Goal: Transaction & Acquisition: Purchase product/service

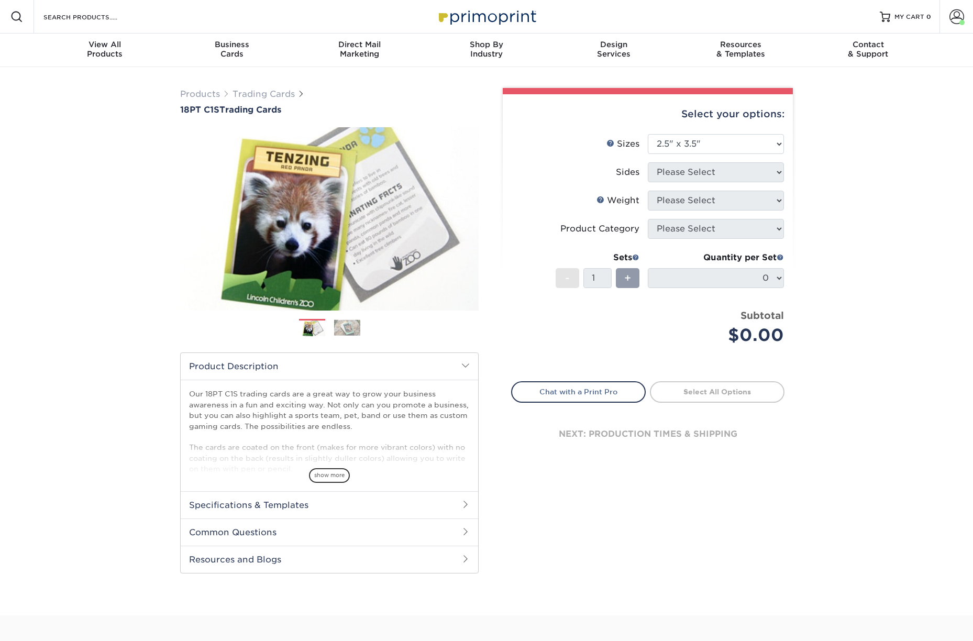
select select "2.50x3.50"
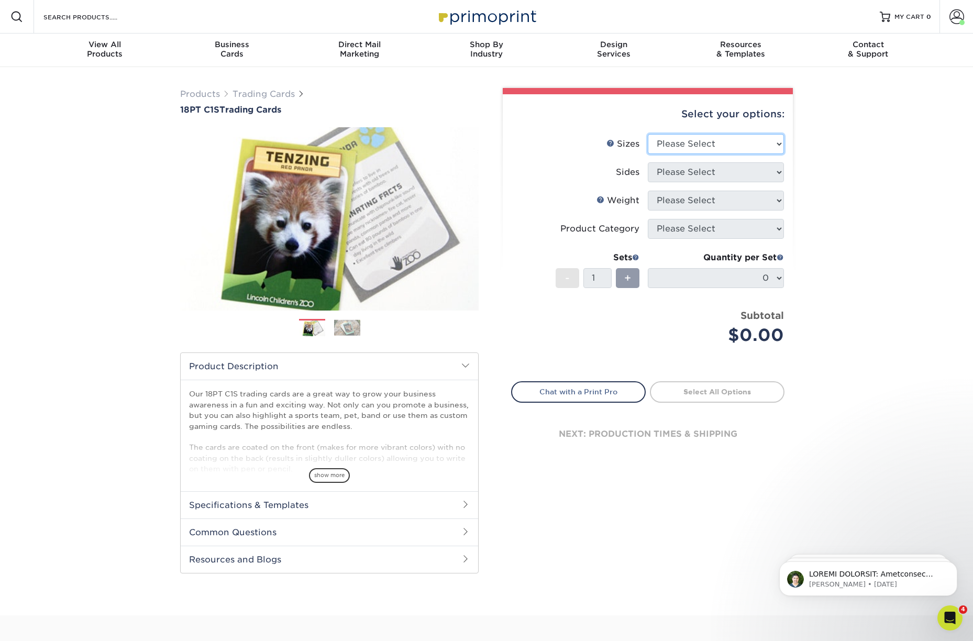
click at [714, 142] on select "Please Select 2.5" x 3.5"" at bounding box center [716, 144] width 136 height 20
select select "2.50x3.50"
click at [648, 134] on select "Please Select 2.5" x 3.5"" at bounding box center [716, 144] width 136 height 20
click at [692, 173] on select "Please Select Print Both Sides Print Front Only" at bounding box center [716, 172] width 136 height 20
select select "13abbda7-1d64-4f25-8bb2-c179b224825d"
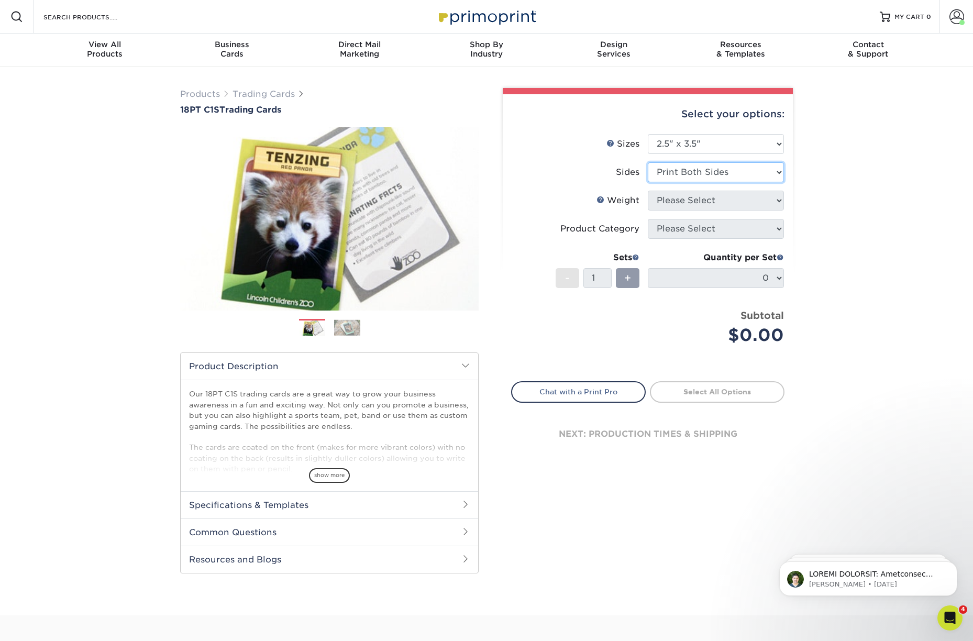
click at [648, 162] on select "Please Select Print Both Sides Print Front Only" at bounding box center [716, 172] width 136 height 20
click at [714, 204] on select "Please Select 18PT C1S" at bounding box center [716, 201] width 136 height 20
select select "18PTC1S"
click at [648, 191] on select "Please Select 18PT C1S" at bounding box center [716, 201] width 136 height 20
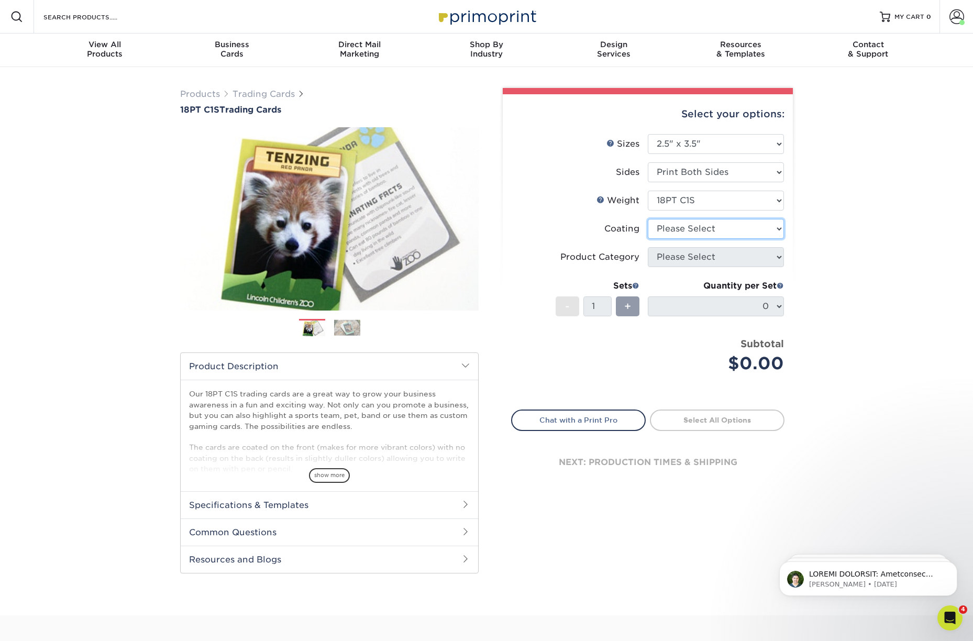
click at [692, 227] on select at bounding box center [716, 229] width 136 height 20
select select "1e8116af-acfc-44b1-83dc-8181aa338834"
click at [648, 219] on select at bounding box center [716, 229] width 136 height 20
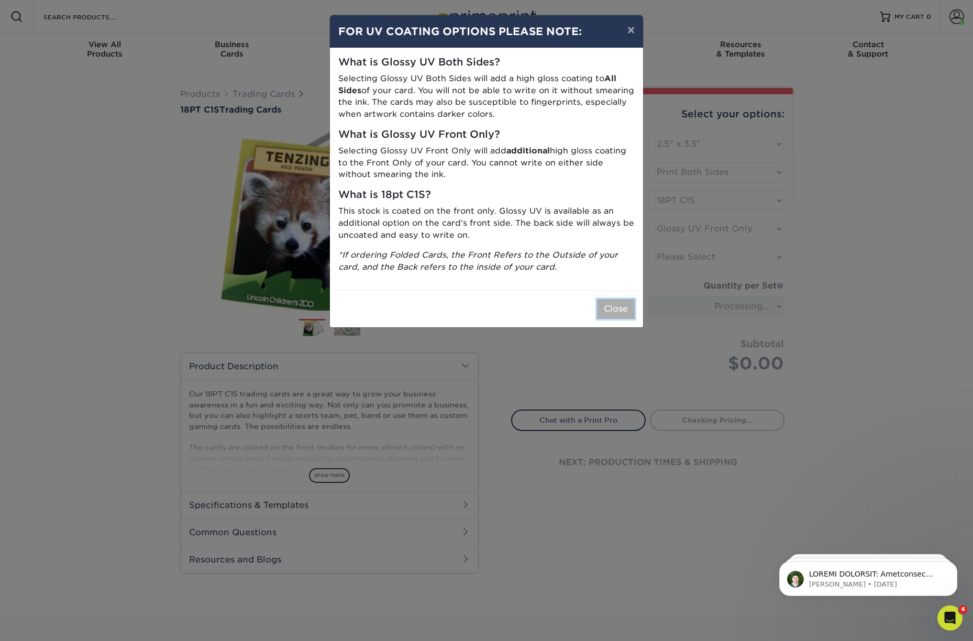
click at [626, 306] on button "Close" at bounding box center [616, 309] width 38 height 20
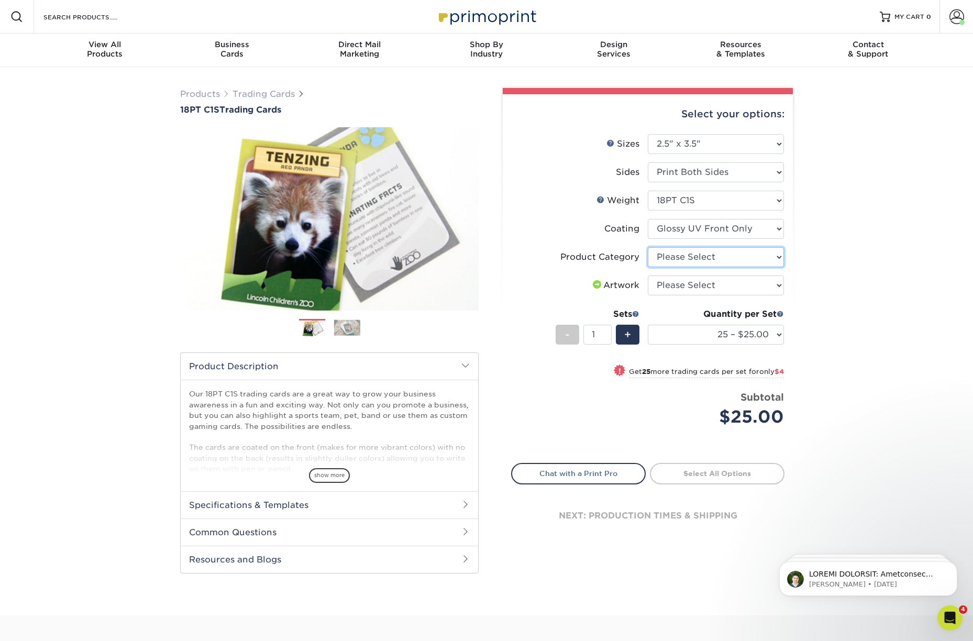
click at [693, 258] on select "Please Select Trading Cards" at bounding box center [716, 257] width 136 height 20
select select "c2f9bce9-36c2-409d-b101-c29d9d031e18"
click at [648, 247] on select "Please Select Trading Cards" at bounding box center [716, 257] width 136 height 20
click at [697, 288] on select "Please Select I will upload files I need a design - $100" at bounding box center [716, 286] width 136 height 20
select select "upload"
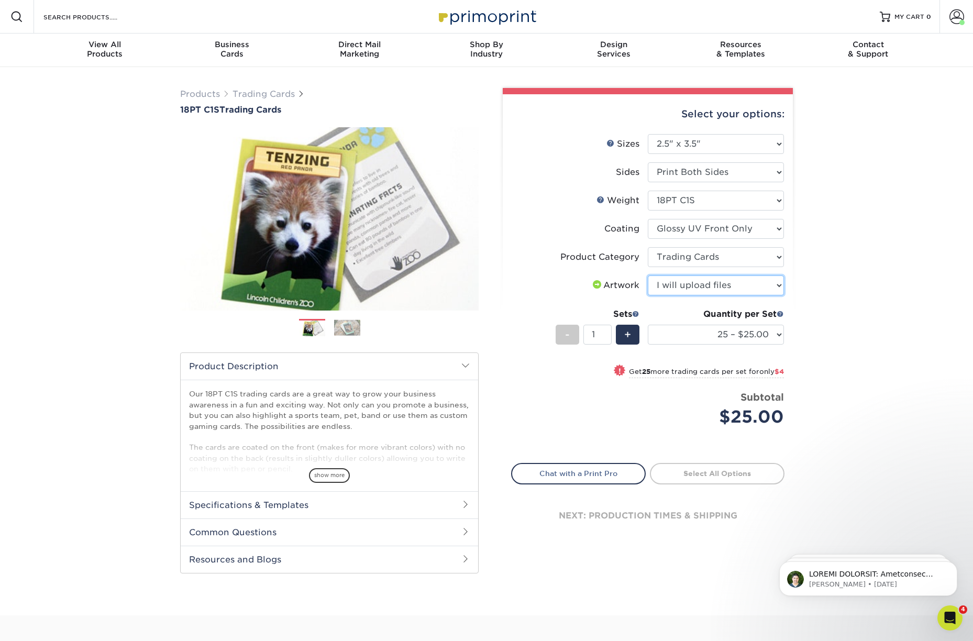
click at [648, 276] on select "Please Select I will upload files I need a design - $100" at bounding box center [716, 286] width 136 height 20
click at [625, 335] on span "+" at bounding box center [627, 335] width 7 height 16
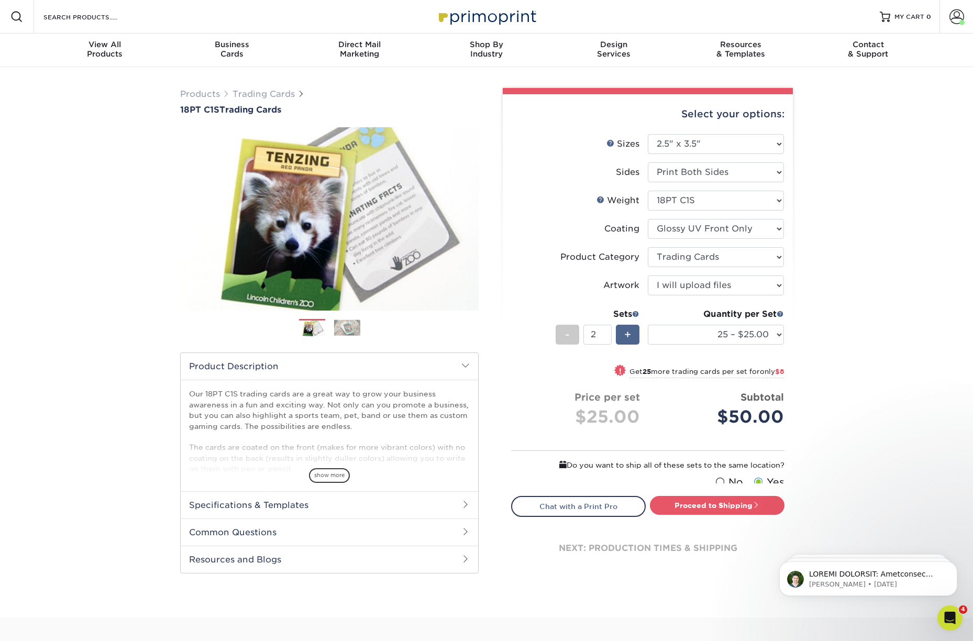
click at [625, 335] on span "+" at bounding box center [627, 335] width 7 height 16
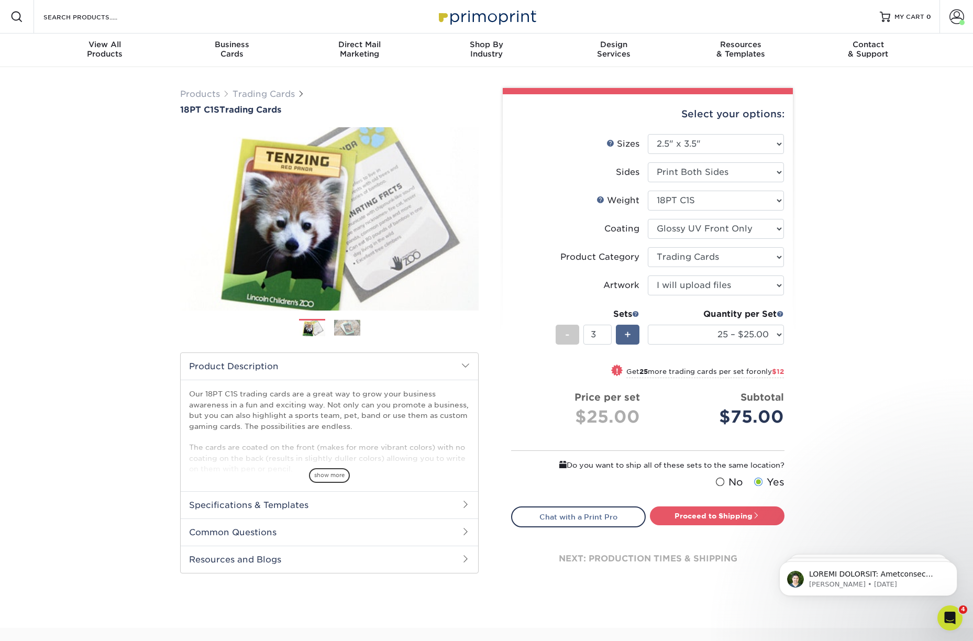
click at [625, 335] on span "+" at bounding box center [627, 335] width 7 height 16
type input "5"
click at [726, 336] on select "25 – $25.00 50 – $29.00 75 – $37.00 100 – $41.00 250 – $48.00 500 – $58.00 1000…" at bounding box center [716, 335] width 136 height 20
select select "50 – $29.00"
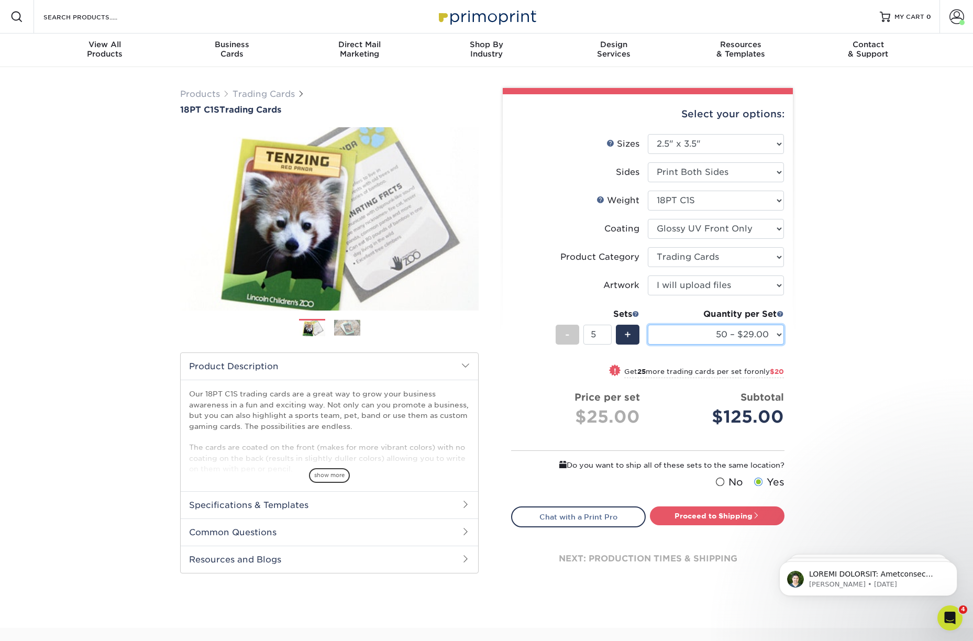
click at [648, 325] on select "25 – $25.00 50 – $29.00 75 – $37.00 100 – $41.00 250 – $48.00 500 – $58.00 1000…" at bounding box center [716, 335] width 136 height 20
click at [720, 515] on link "Proceed to Shipping" at bounding box center [717, 515] width 135 height 19
type input "Set 1"
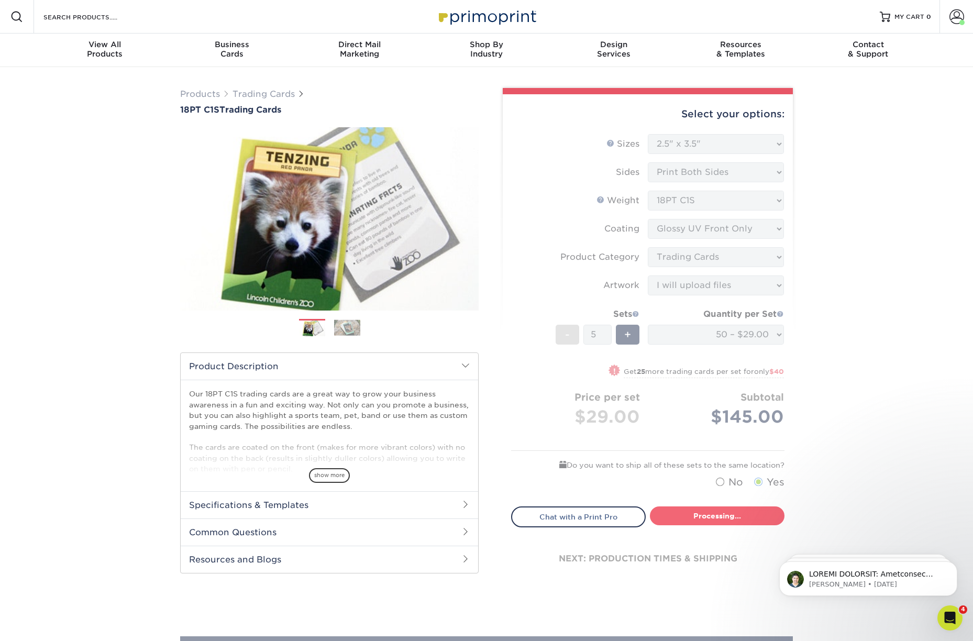
select select "43eb4afa-628e-487b-adac-7598d371c1af"
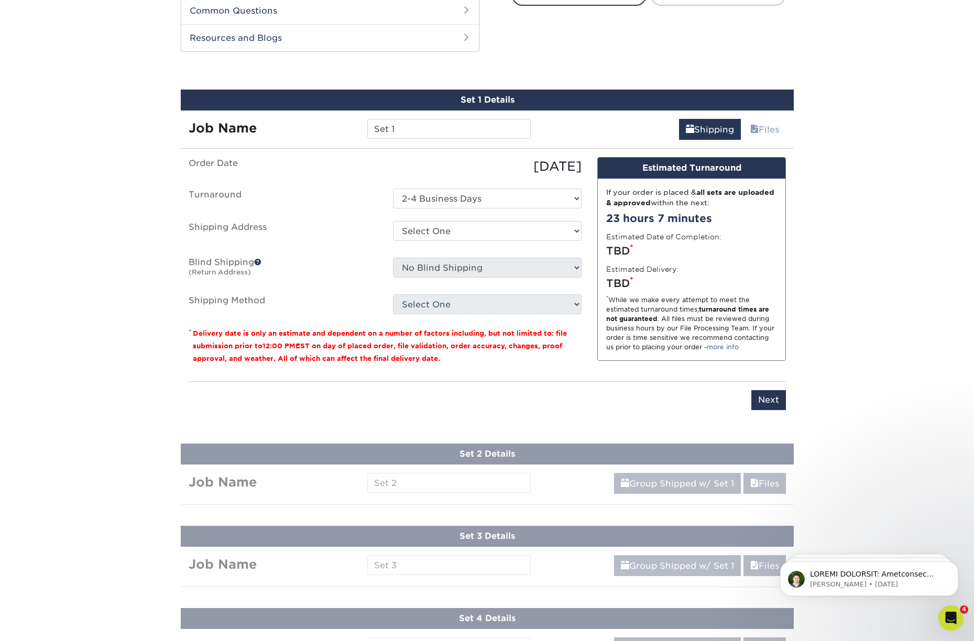
scroll to position [534, 0]
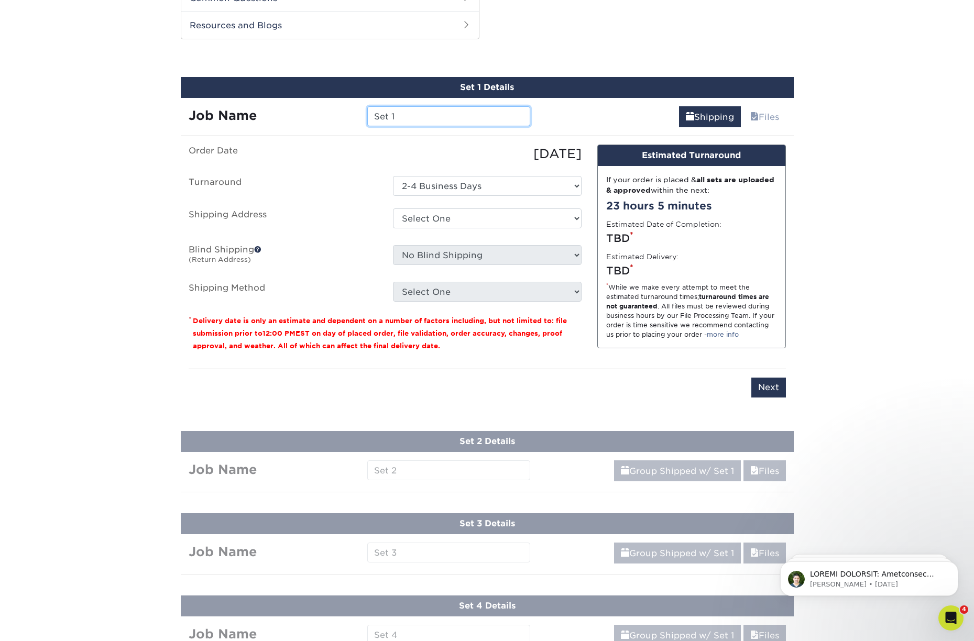
drag, startPoint x: 401, startPoint y: 116, endPoint x: 363, endPoint y: 115, distance: 37.7
click at [363, 115] on div "Set 1" at bounding box center [448, 116] width 179 height 20
type input "[PERSON_NAME]"
click at [453, 216] on select "Select One Chad Chatt FF Johnny FF Nashville MWY + Add New Address" at bounding box center [487, 218] width 189 height 20
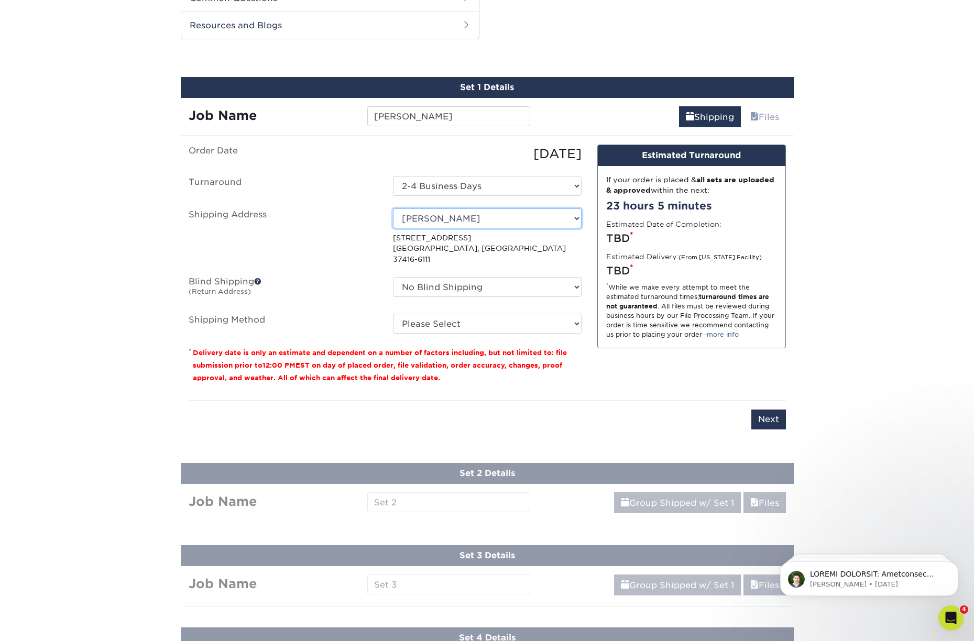
click at [508, 218] on select "Select One Chad Chatt FF Johnny FF Nashville MWY + Add New Address" at bounding box center [487, 218] width 189 height 20
select select "239243"
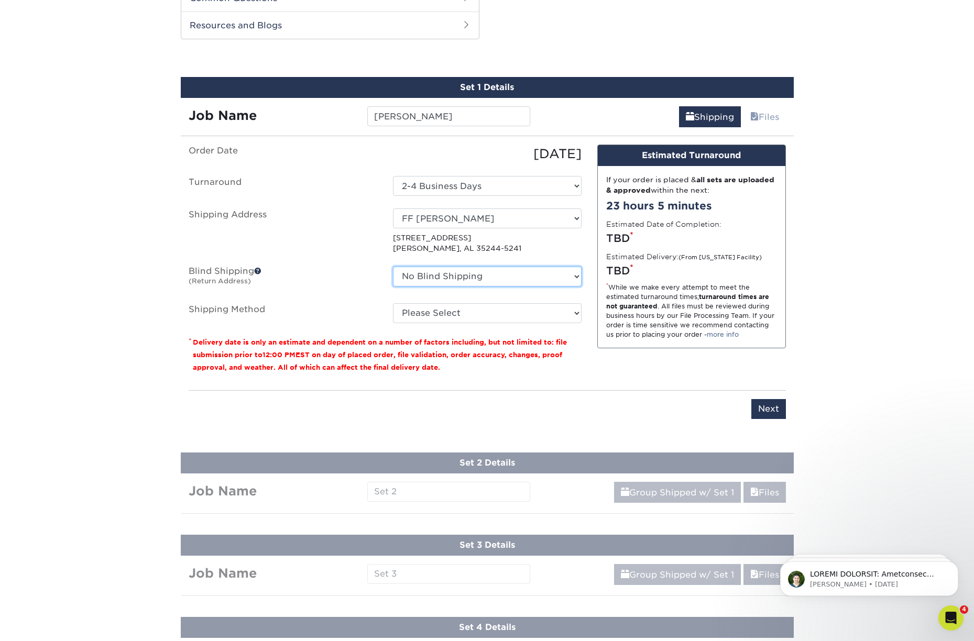
click at [487, 274] on select "No Blind Shipping Chad Chatt FF Johnny FF Nashville MWY + Add New Address" at bounding box center [487, 277] width 189 height 20
click at [495, 312] on select "Please Select 3 Day Shipping Service (+$16.70) Ground Shipping (+$16.92) 2 Day …" at bounding box center [487, 313] width 189 height 20
select select "03"
click at [393, 303] on select "Please Select 3 Day Shipping Service (+$16.70) Ground Shipping (+$16.92) 2 Day …" at bounding box center [487, 313] width 189 height 20
drag, startPoint x: 767, startPoint y: 409, endPoint x: 761, endPoint y: 407, distance: 7.0
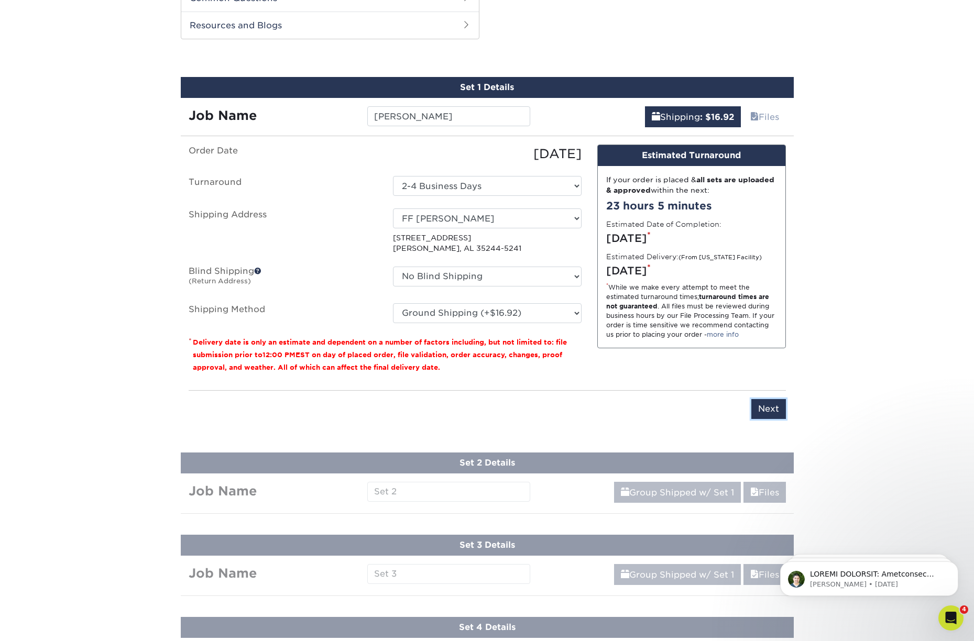
click at [767, 409] on input "Next" at bounding box center [768, 409] width 35 height 20
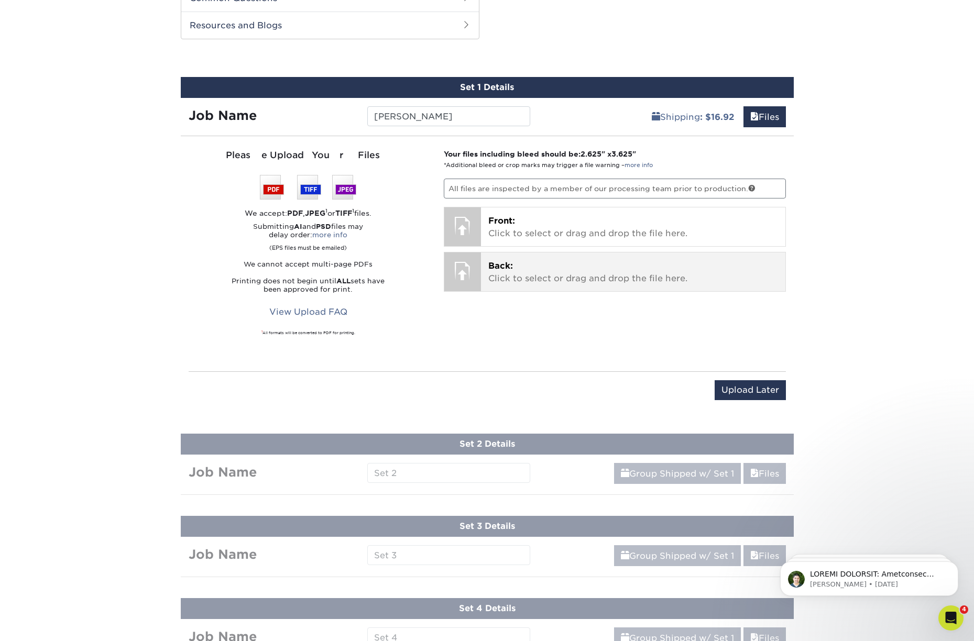
click at [587, 272] on p "Back: Click to select or drag and drop the file here." at bounding box center [633, 272] width 290 height 25
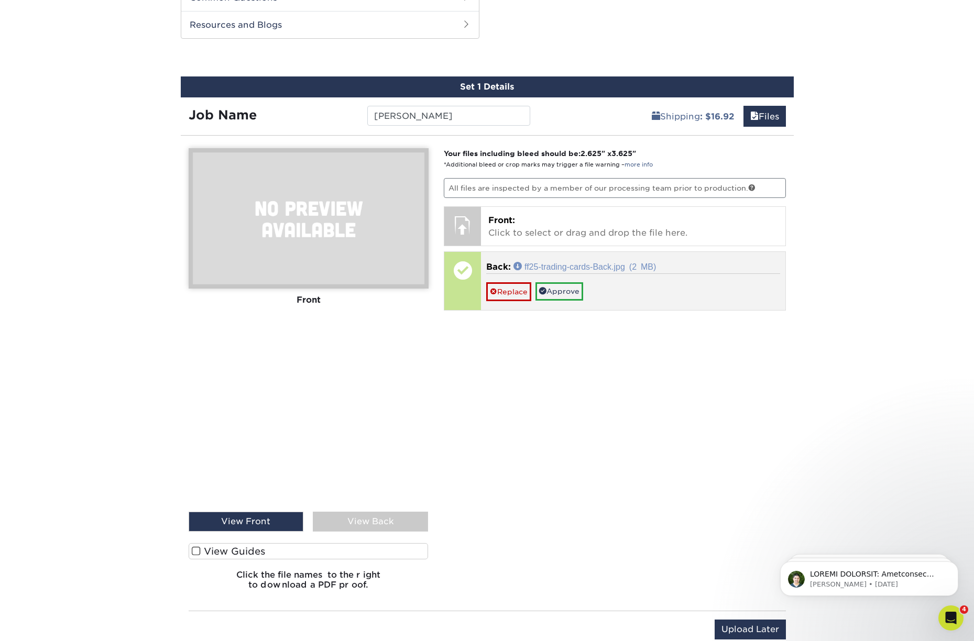
scroll to position [534, 0]
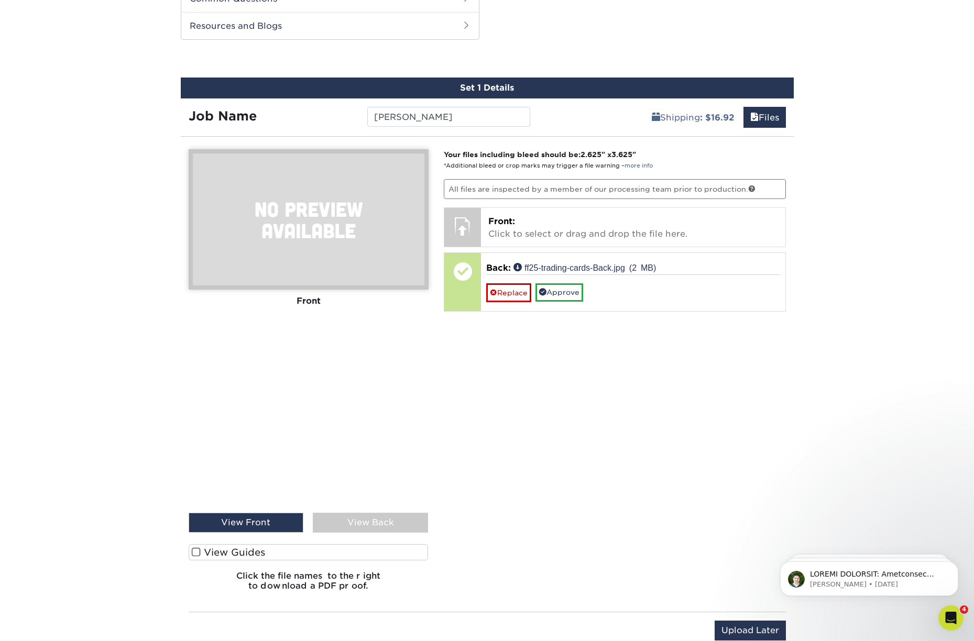
click at [349, 522] on div "View Back" at bounding box center [370, 523] width 115 height 20
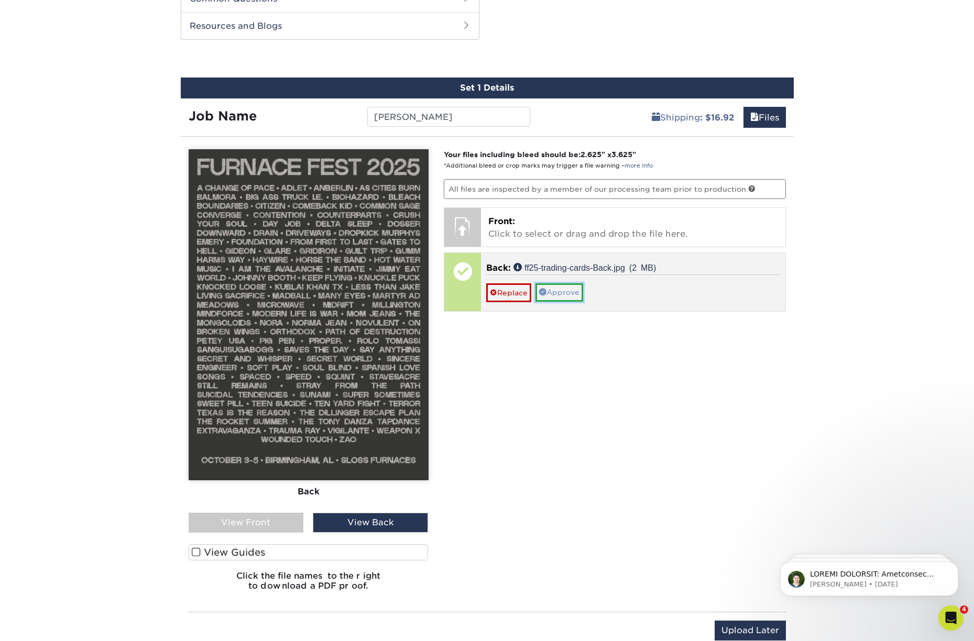
click at [556, 295] on link "Approve" at bounding box center [559, 292] width 48 height 18
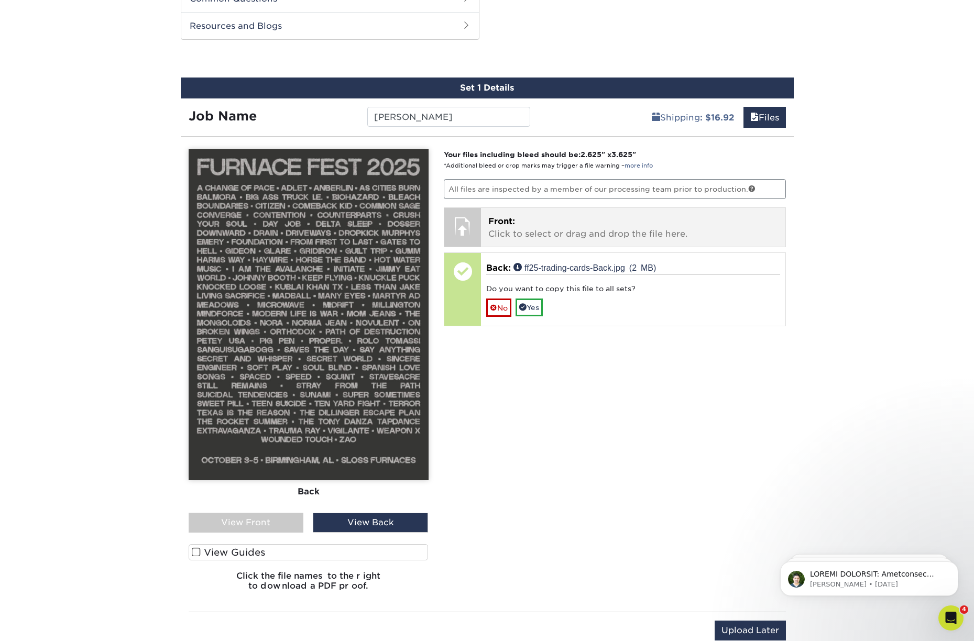
click at [542, 234] on p "Front: Click to select or drag and drop the file here." at bounding box center [633, 227] width 290 height 25
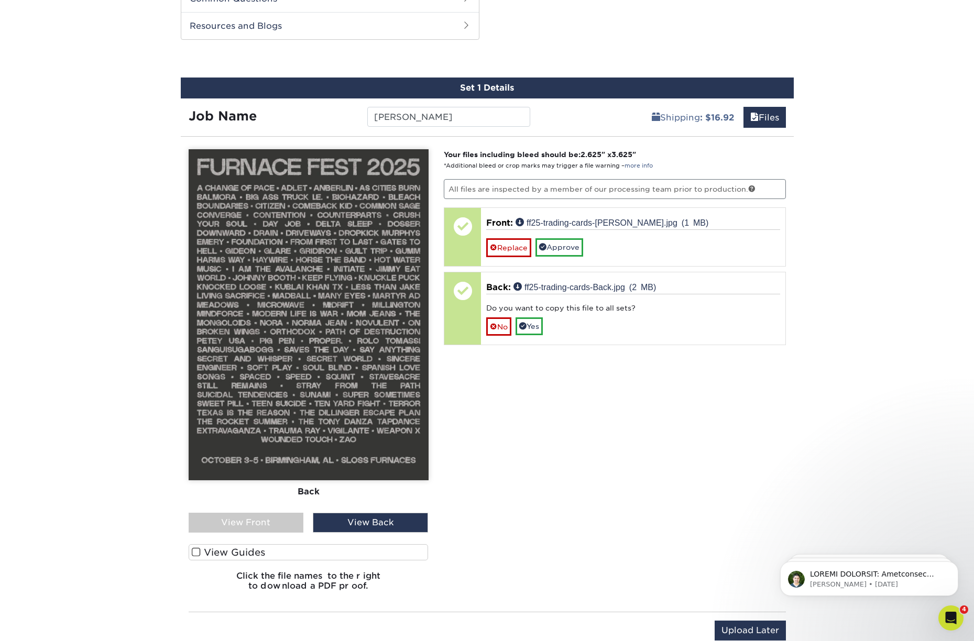
click at [254, 522] on div "View Front" at bounding box center [246, 523] width 115 height 20
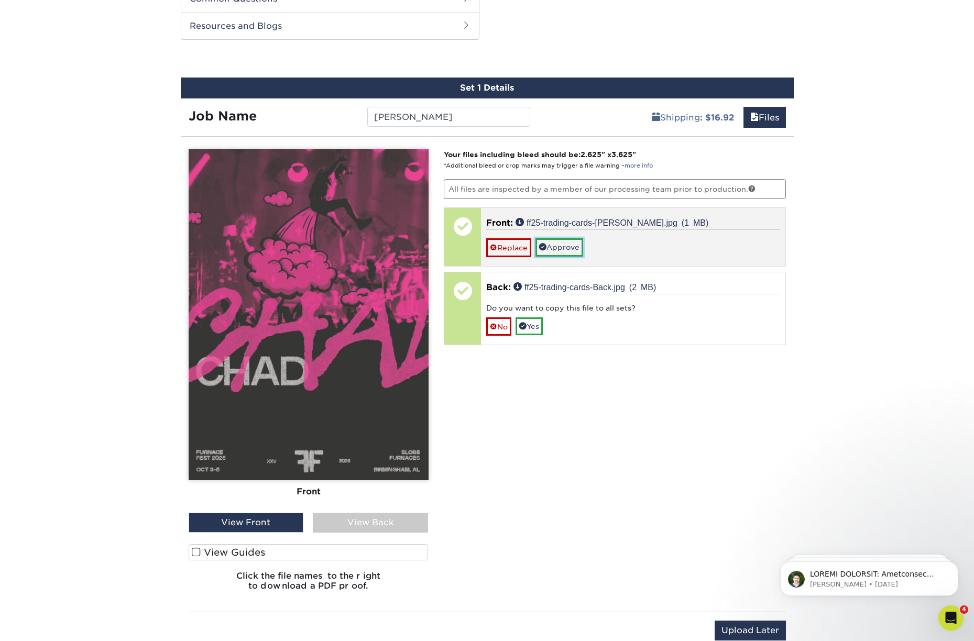
click at [572, 249] on link "Approve" at bounding box center [559, 247] width 48 height 18
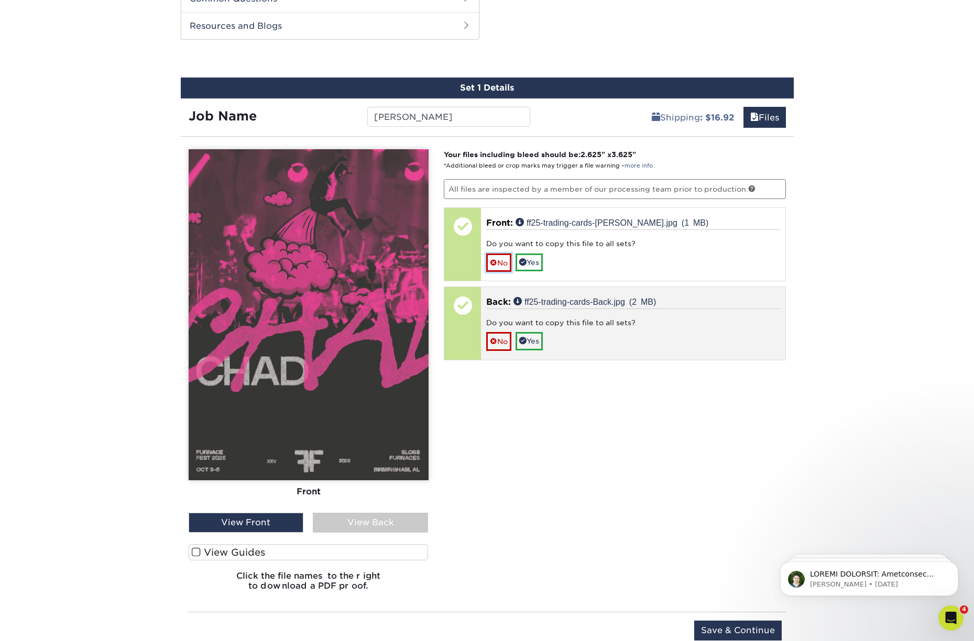
click at [500, 265] on link "No" at bounding box center [498, 263] width 25 height 18
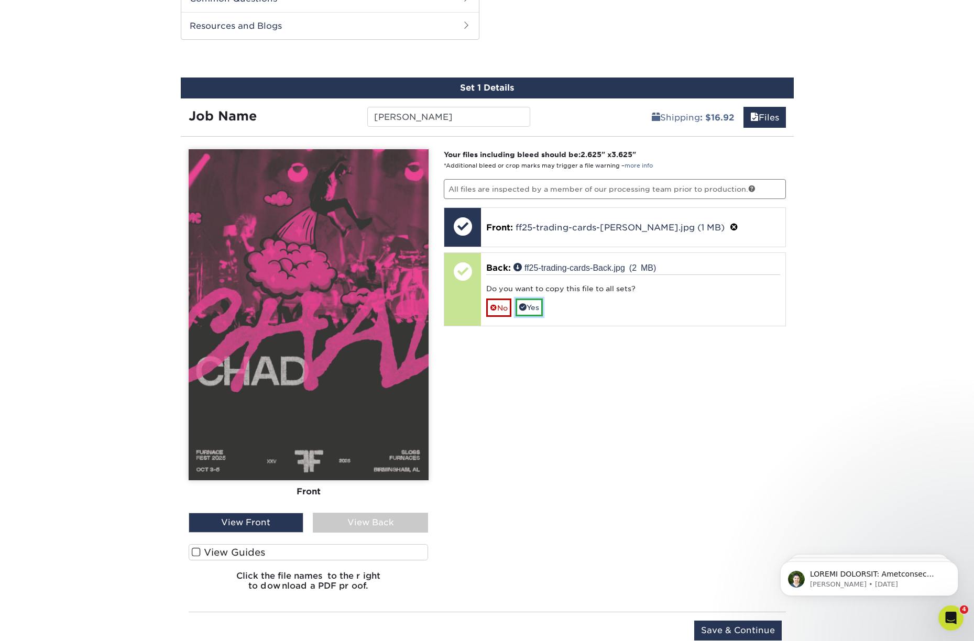
click at [538, 306] on link "Yes" at bounding box center [528, 308] width 27 height 18
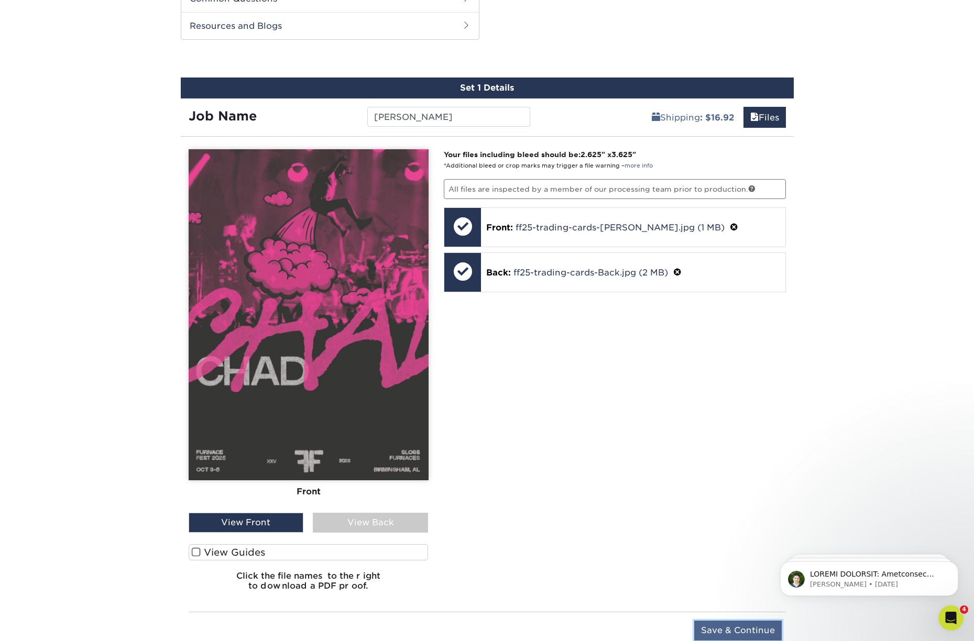
click at [717, 627] on input "Save & Continue" at bounding box center [737, 631] width 87 height 20
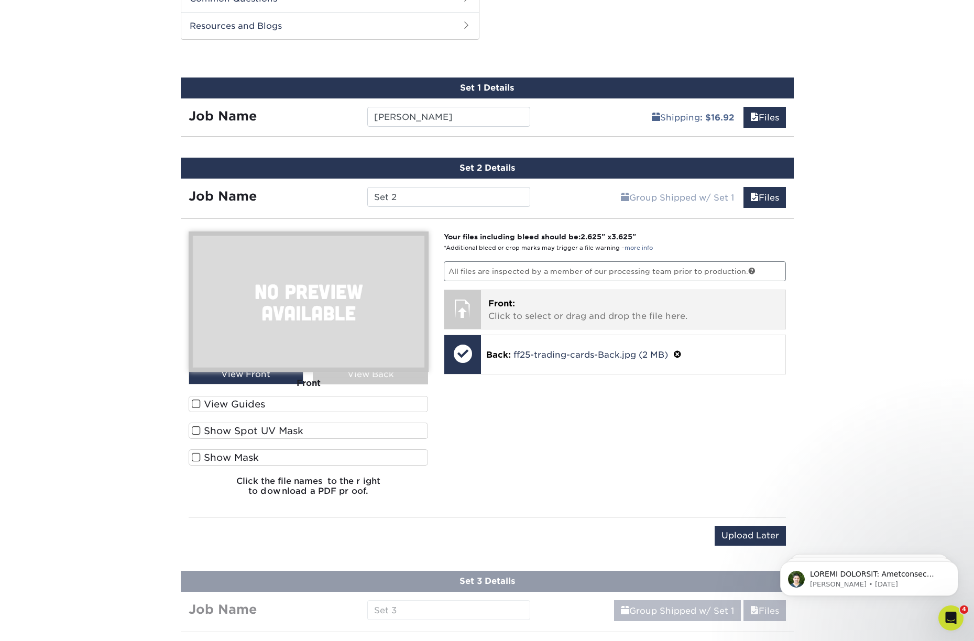
click at [566, 310] on p "Front: Click to select or drag and drop the file here." at bounding box center [633, 310] width 290 height 25
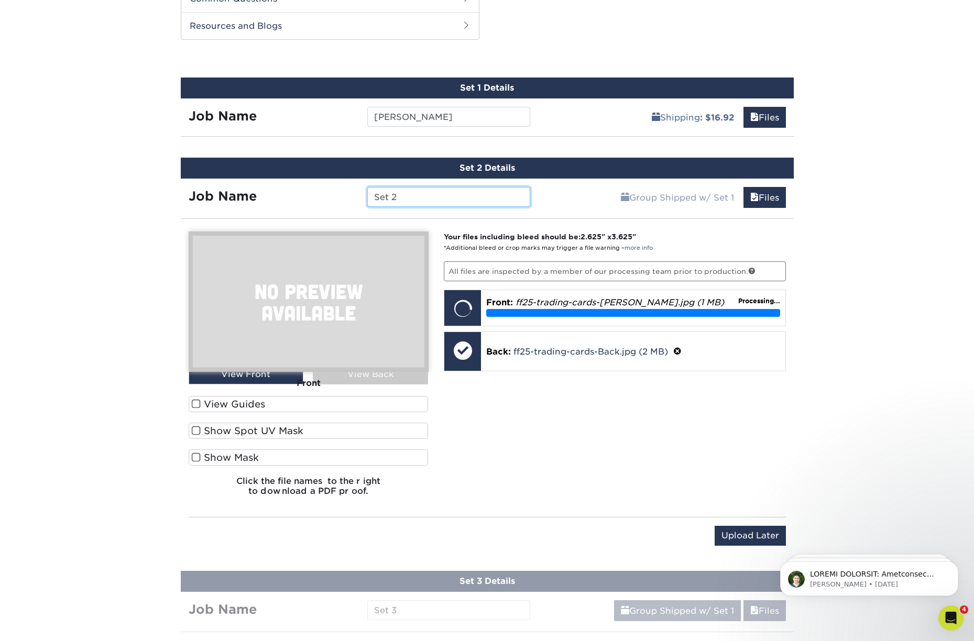
click at [406, 196] on input "Set 2" at bounding box center [448, 197] width 163 height 20
type input "S"
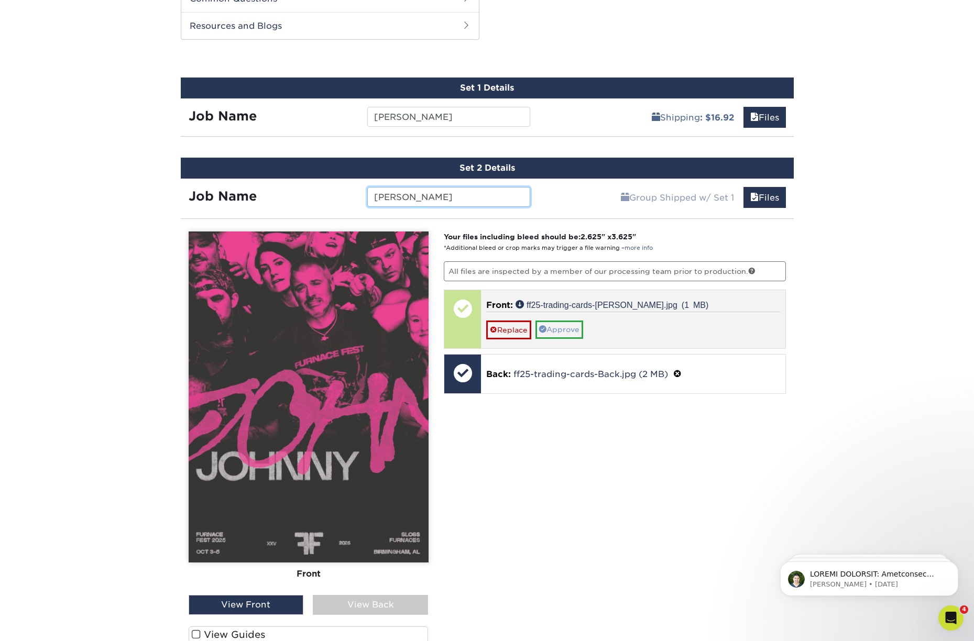
type input "Johnny"
click at [567, 325] on link "Approve" at bounding box center [559, 330] width 48 height 18
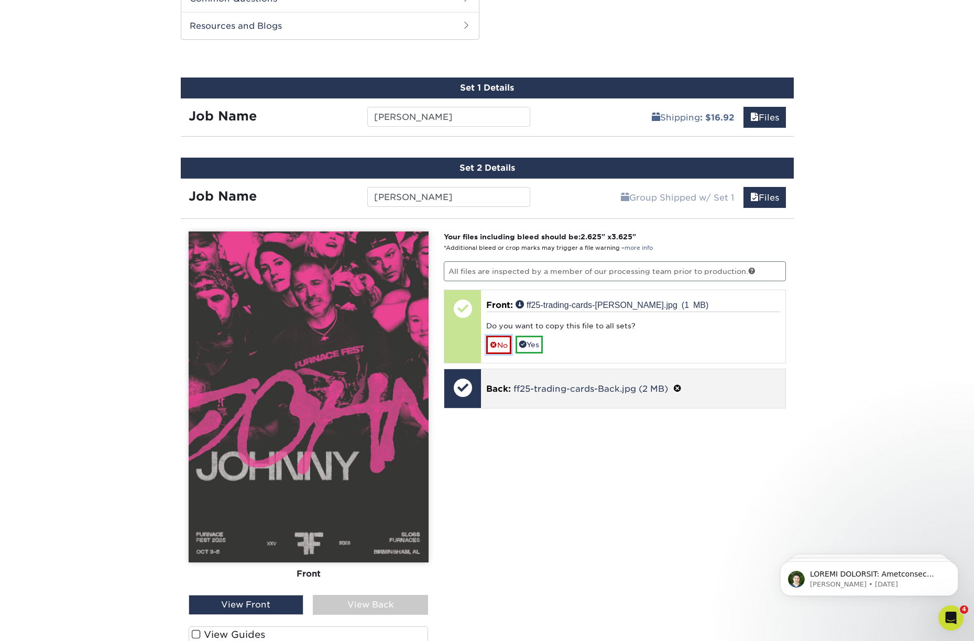
click at [504, 343] on link "No" at bounding box center [498, 345] width 25 height 18
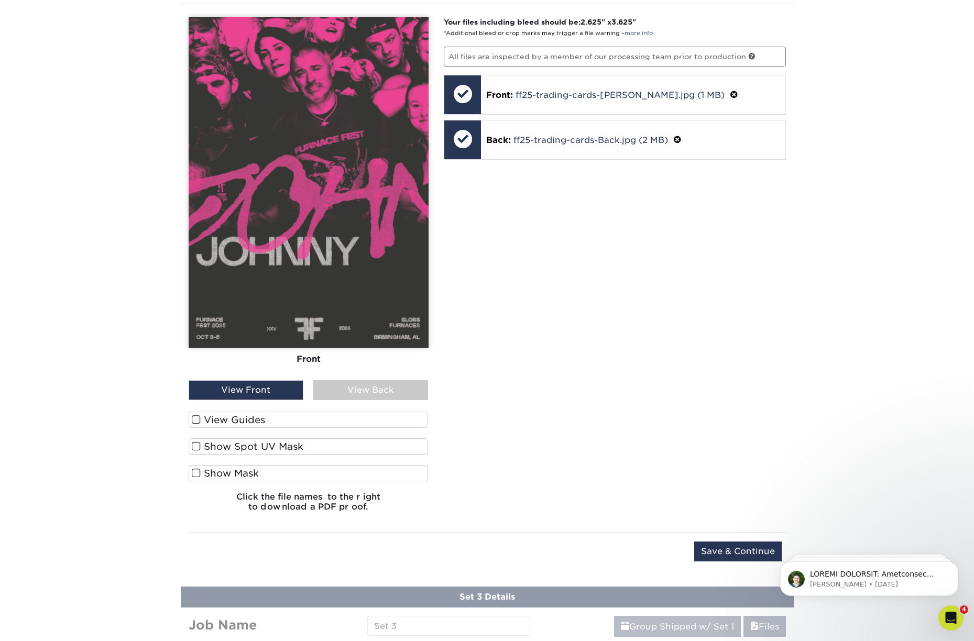
scroll to position [752, 0]
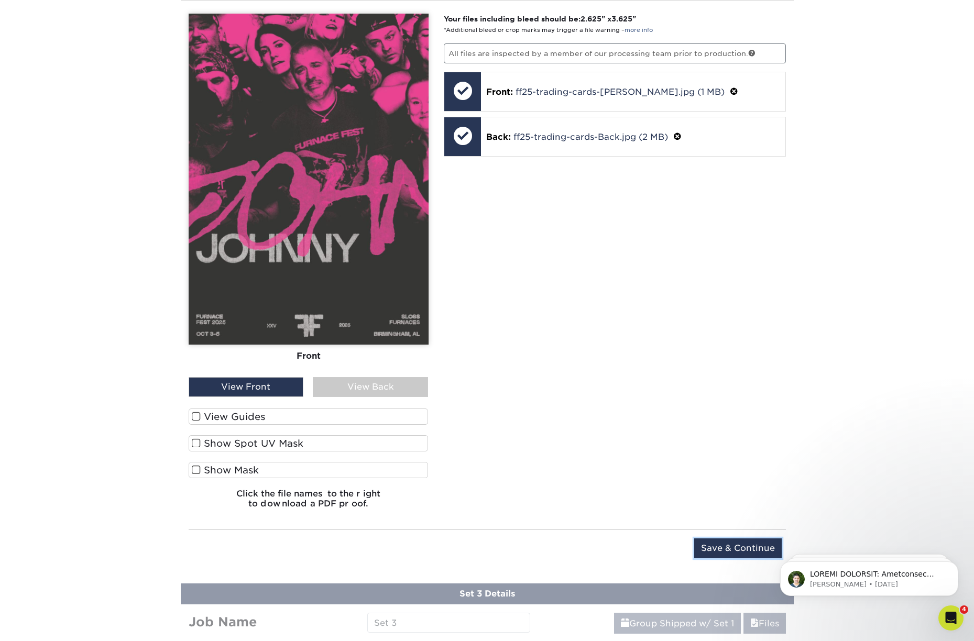
click at [726, 545] on input "Save & Continue" at bounding box center [737, 548] width 87 height 20
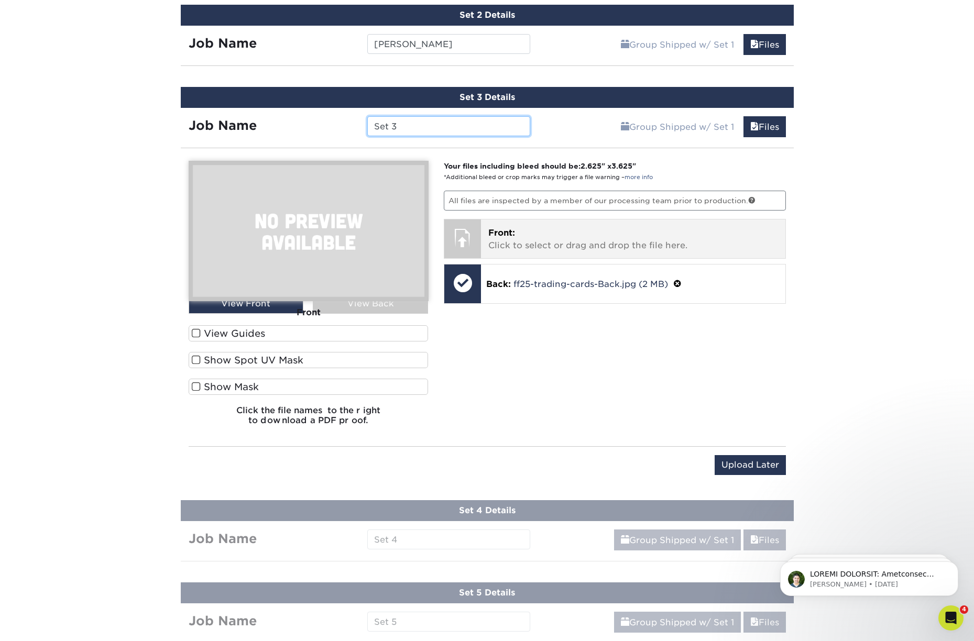
scroll to position [690, 0]
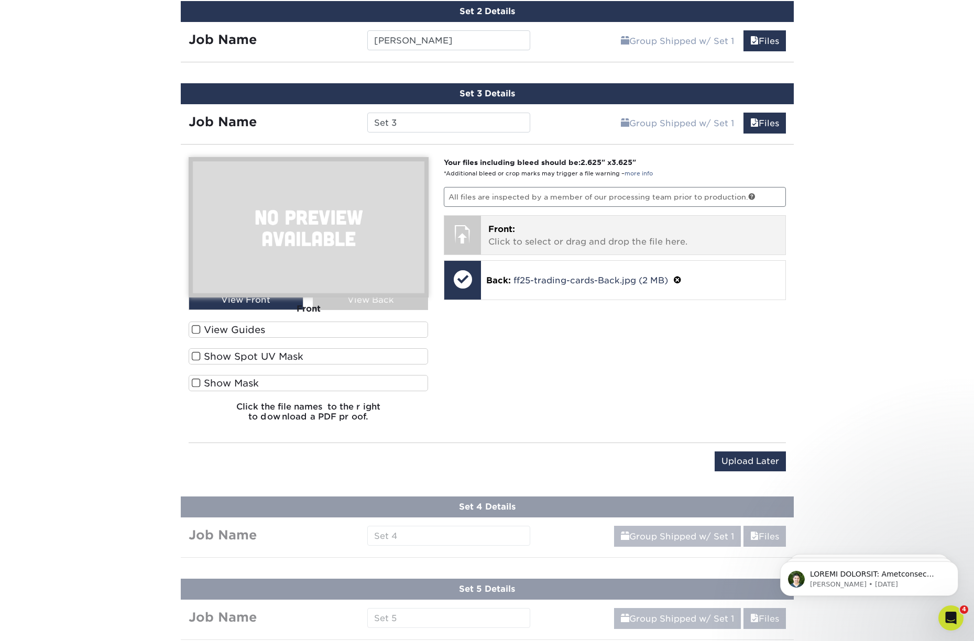
click at [522, 232] on p "Front: Click to select or drag and drop the file here." at bounding box center [633, 235] width 290 height 25
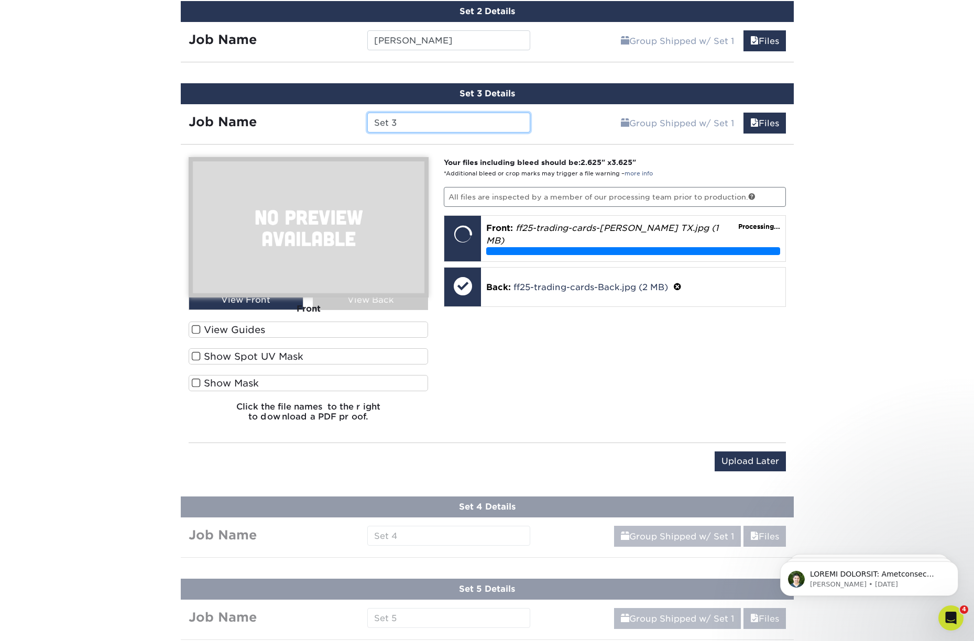
click at [413, 124] on input "Set 3" at bounding box center [448, 123] width 163 height 20
type input "S"
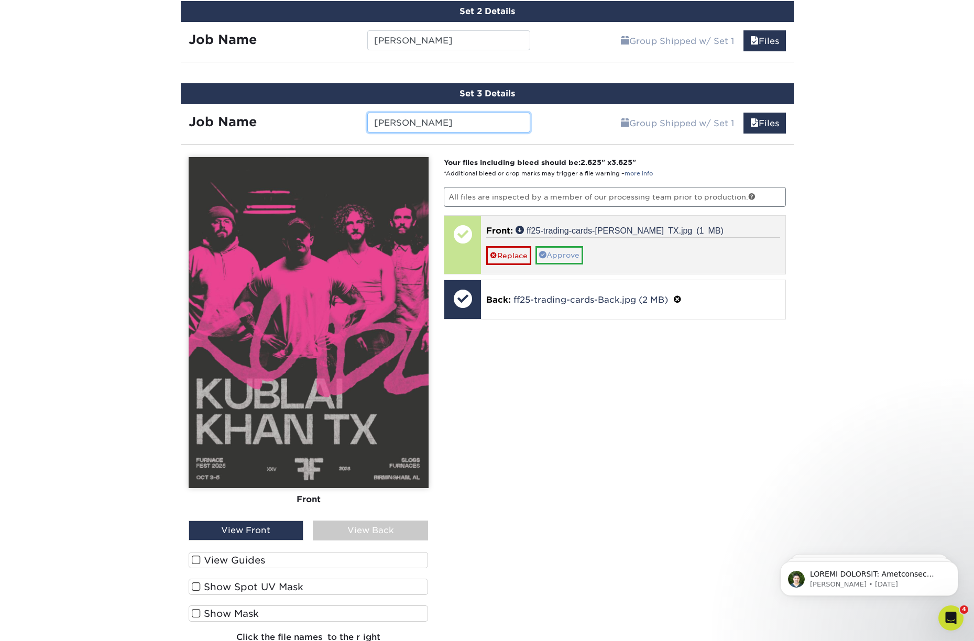
type input "Kublai"
click at [560, 254] on link "Approve" at bounding box center [559, 255] width 48 height 18
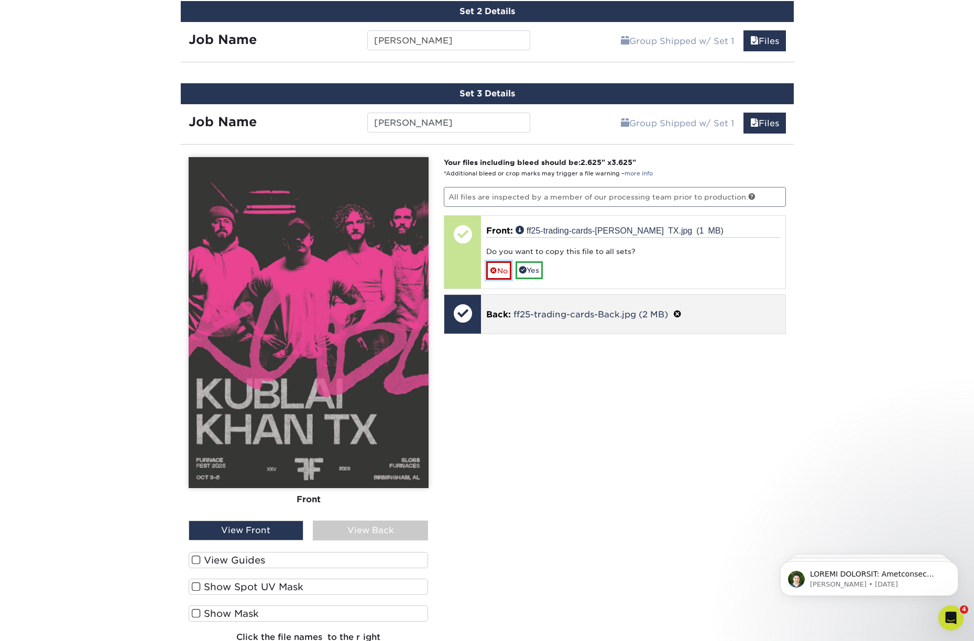
click at [503, 271] on link "No" at bounding box center [498, 270] width 25 height 18
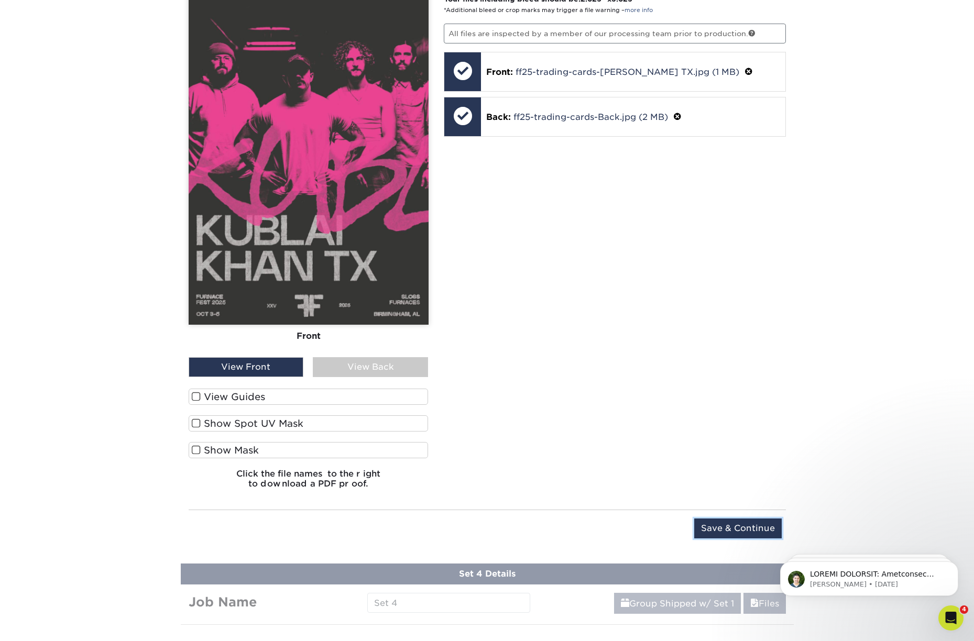
click at [732, 526] on input "Save & Continue" at bounding box center [737, 529] width 87 height 20
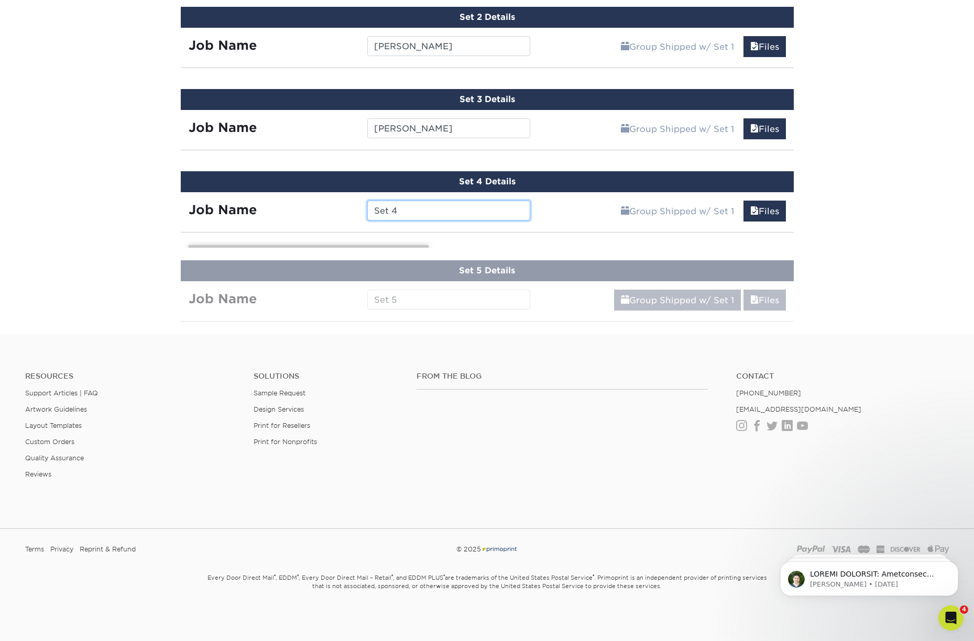
scroll to position [851, 0]
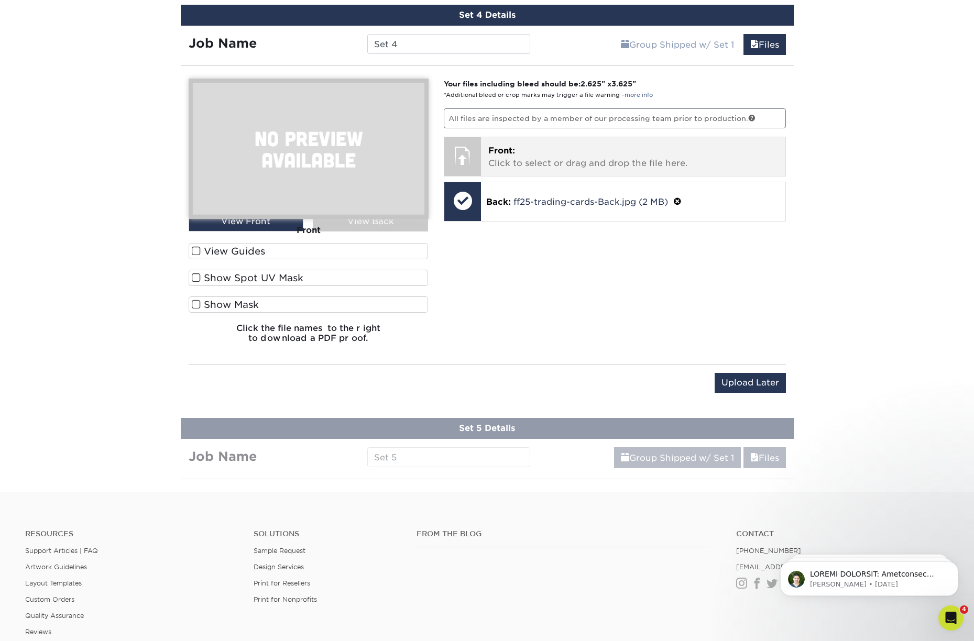
click at [529, 151] on p "Front: Click to select or drag and drop the file here." at bounding box center [633, 157] width 290 height 25
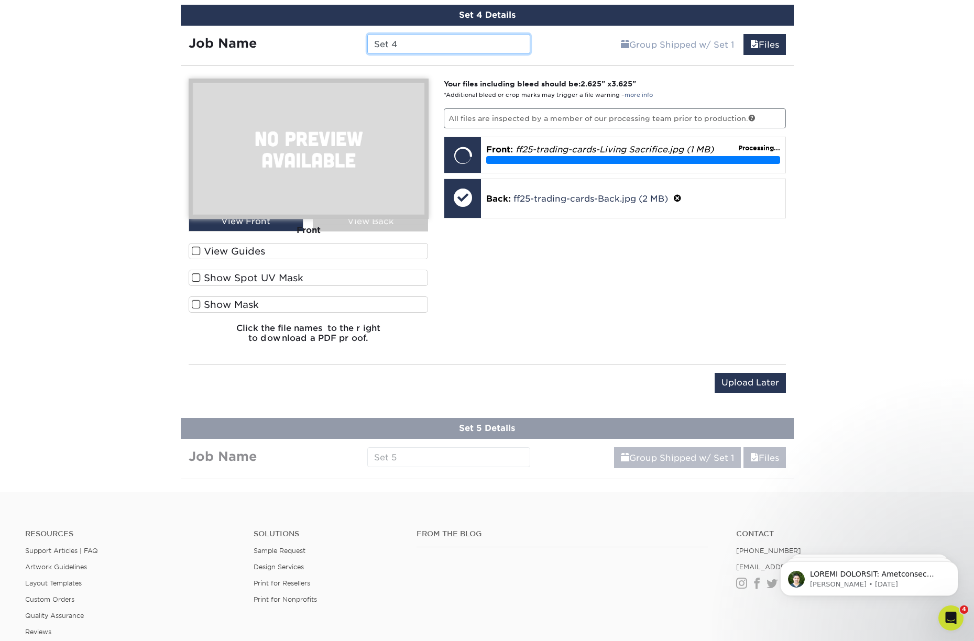
drag, startPoint x: 414, startPoint y: 47, endPoint x: 352, endPoint y: 44, distance: 61.9
click at [352, 44] on div "Job Name Set 4" at bounding box center [360, 44] width 358 height 20
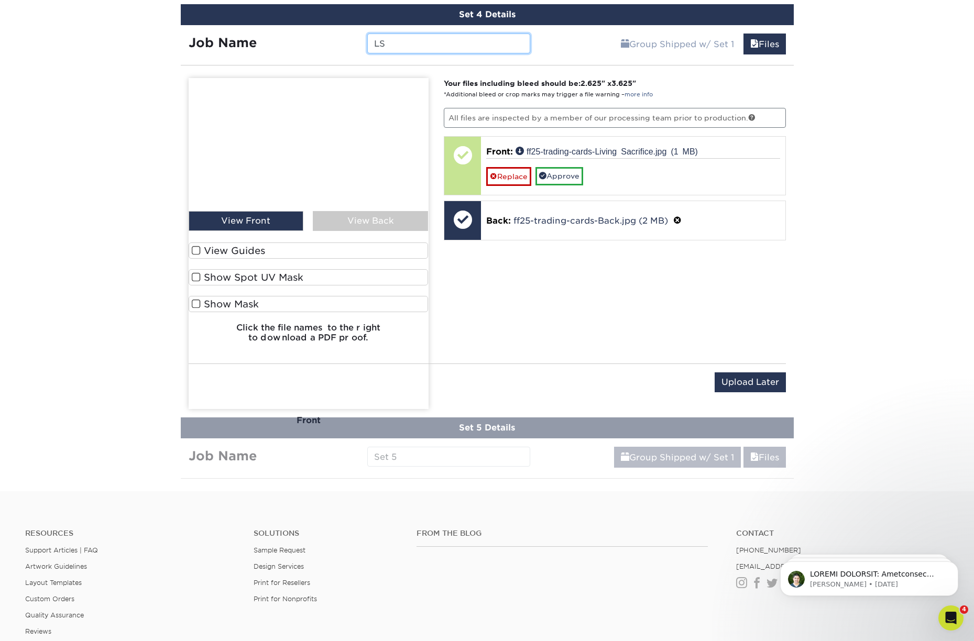
type input "LS"
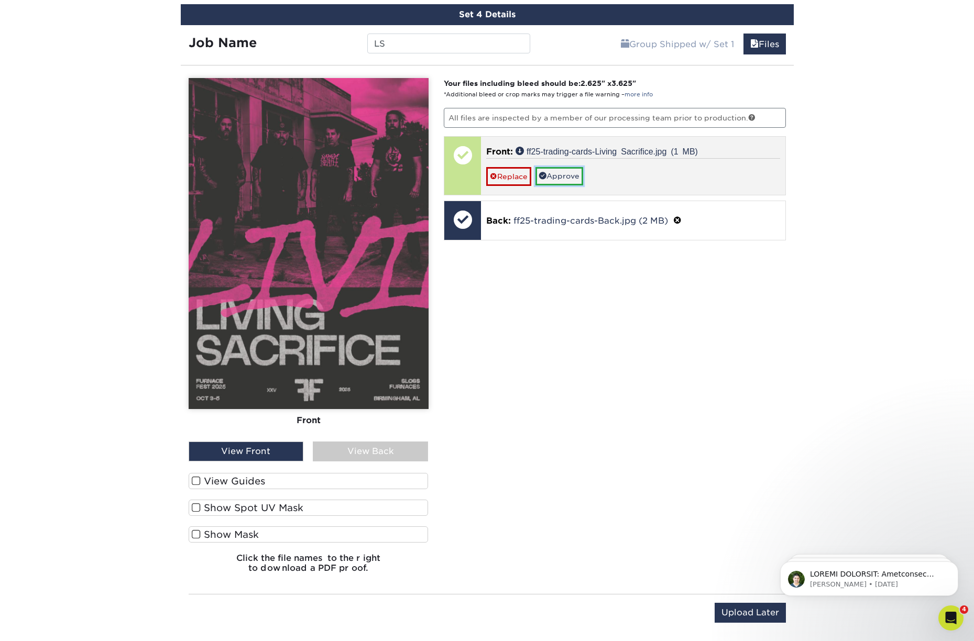
click at [564, 175] on link "Approve" at bounding box center [559, 176] width 48 height 18
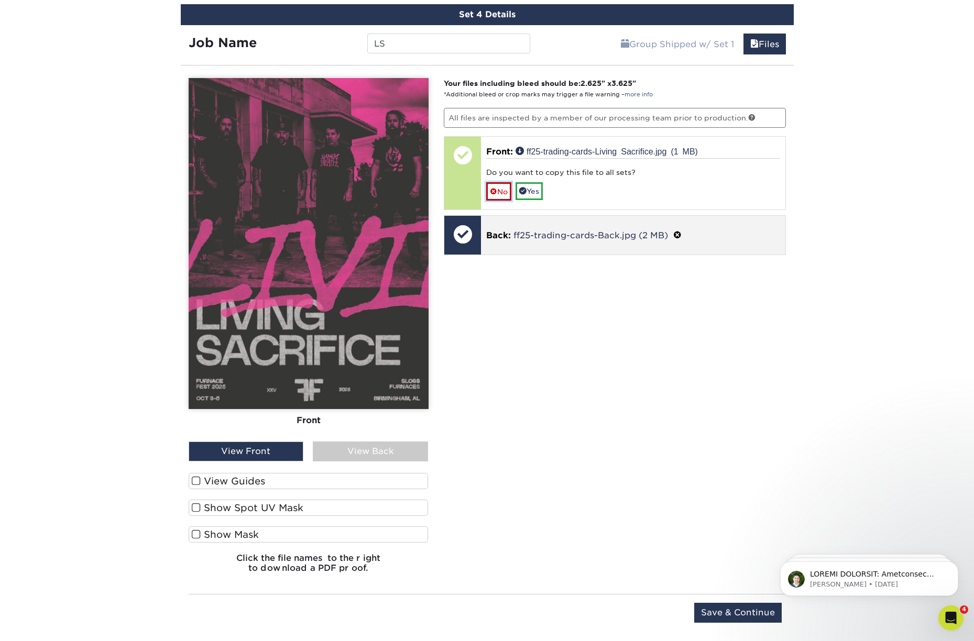
click at [501, 190] on link "No" at bounding box center [498, 191] width 25 height 18
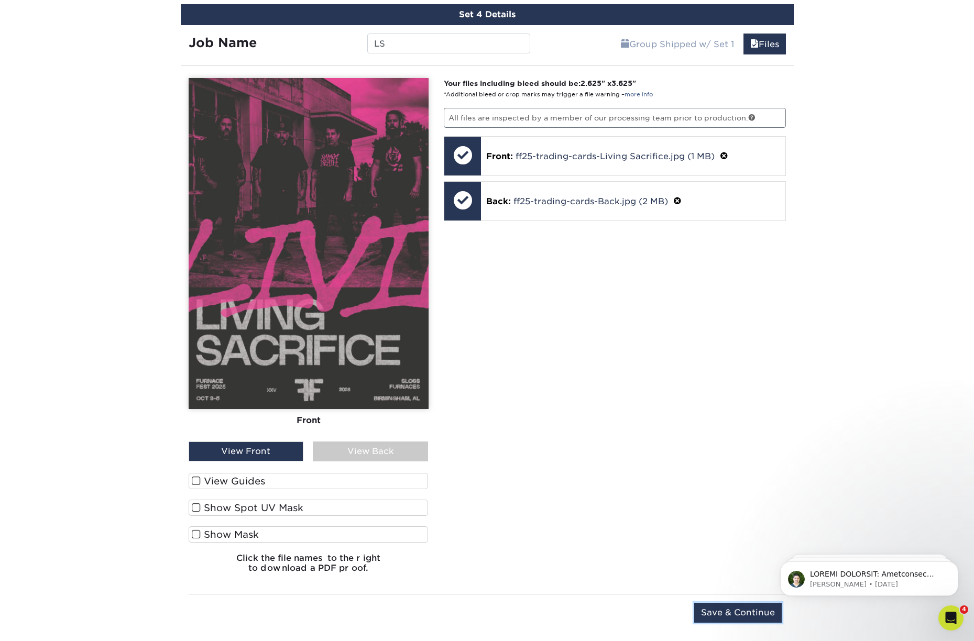
drag, startPoint x: 729, startPoint y: 612, endPoint x: 733, endPoint y: 595, distance: 17.7
click at [729, 612] on input "Save & Continue" at bounding box center [737, 613] width 87 height 20
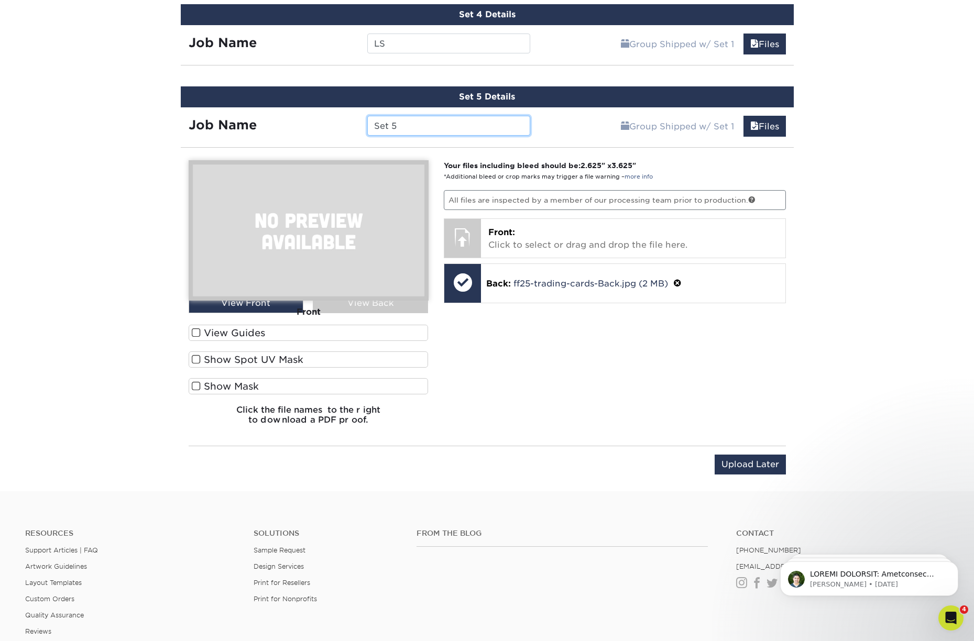
drag, startPoint x: 418, startPoint y: 125, endPoint x: 359, endPoint y: 122, distance: 59.8
click at [359, 122] on div "Set 5" at bounding box center [448, 126] width 179 height 20
type input "Stave"
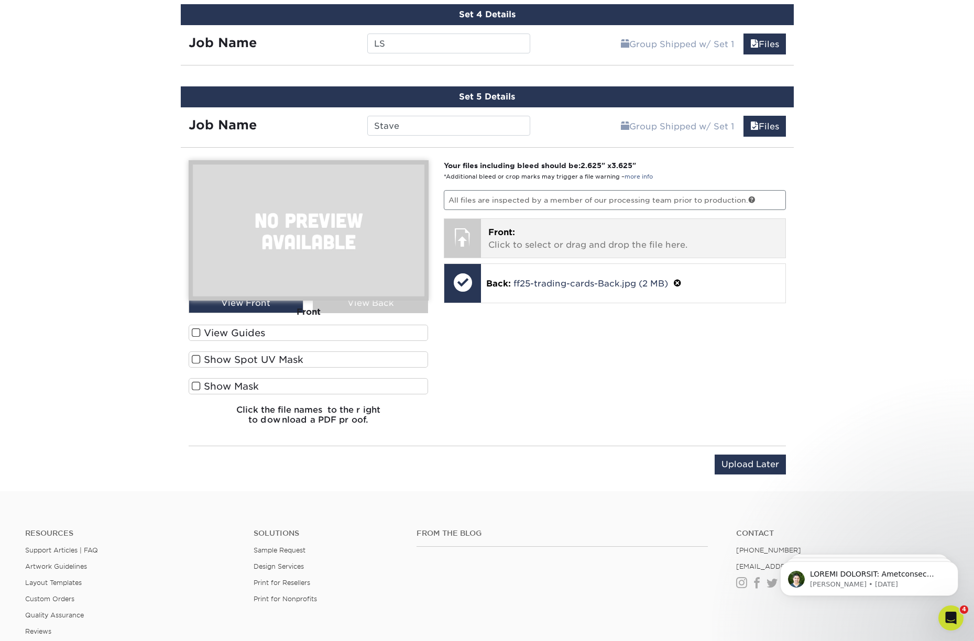
click at [553, 232] on p "Front: Click to select or drag and drop the file here." at bounding box center [633, 238] width 290 height 25
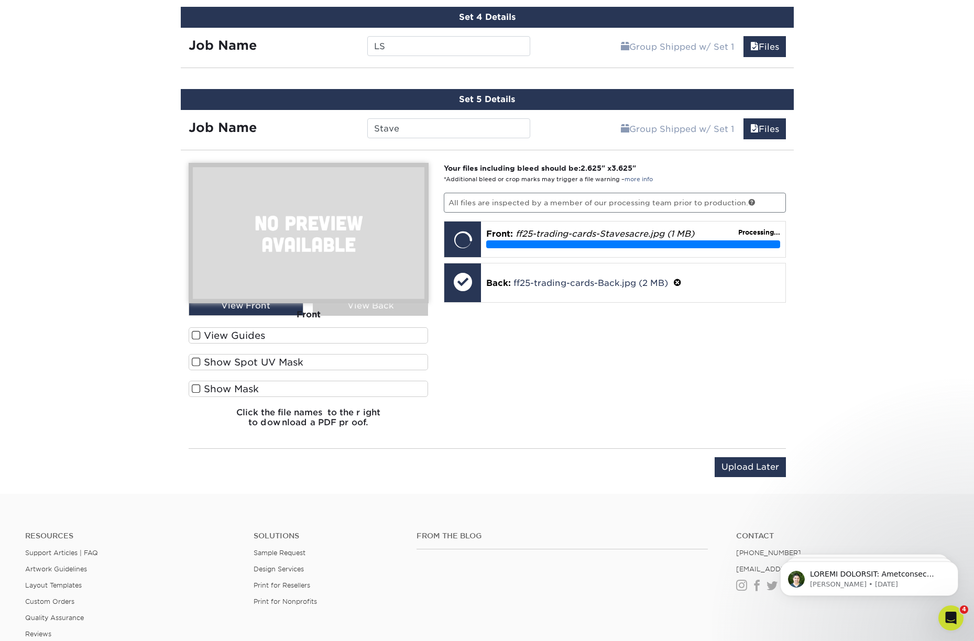
scroll to position [846, 0]
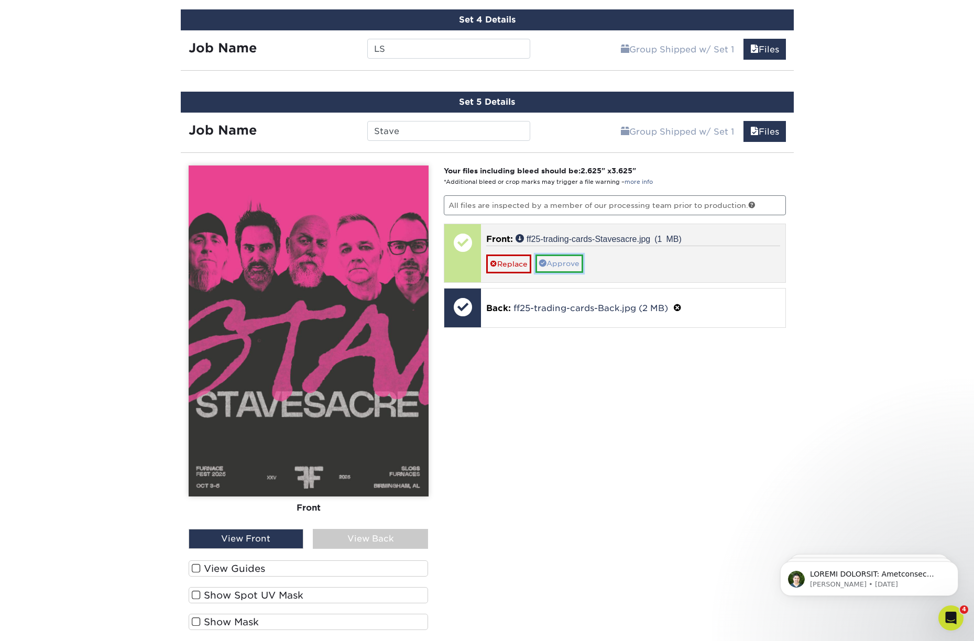
click at [564, 262] on link "Approve" at bounding box center [559, 264] width 48 height 18
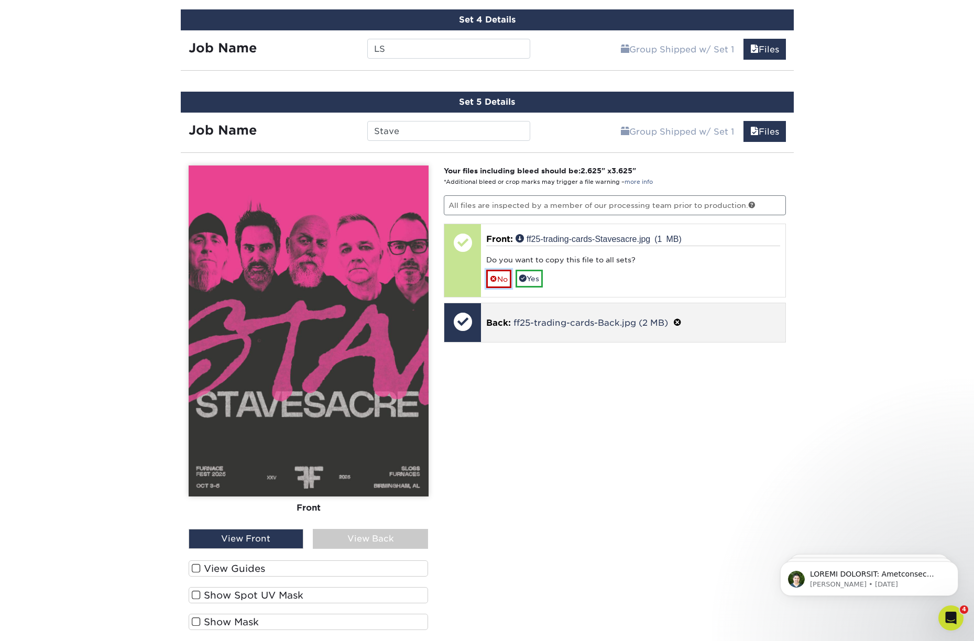
click at [501, 280] on link "No" at bounding box center [498, 279] width 25 height 18
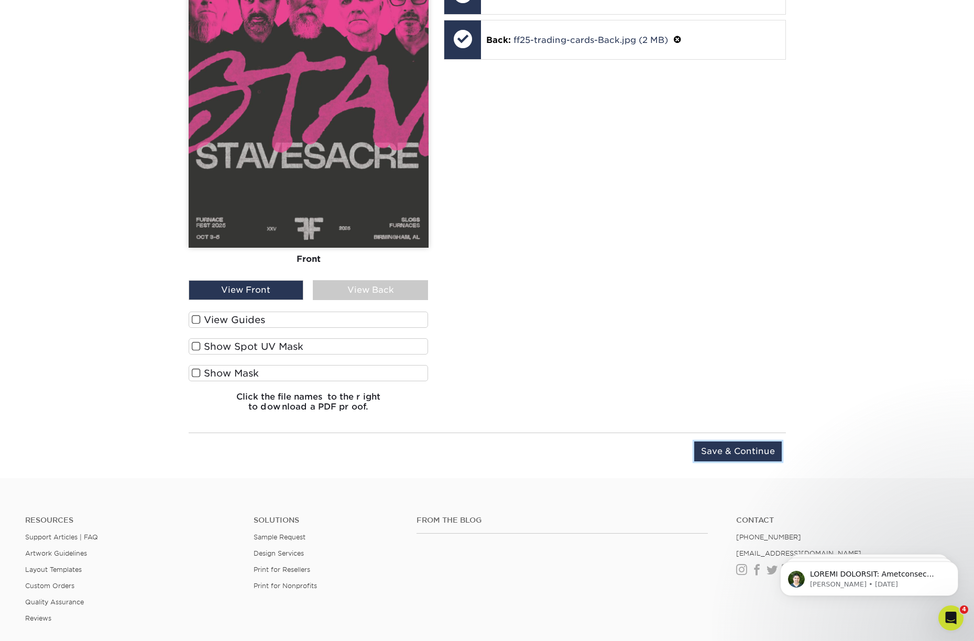
click at [729, 450] on input "Save & Continue" at bounding box center [737, 452] width 87 height 20
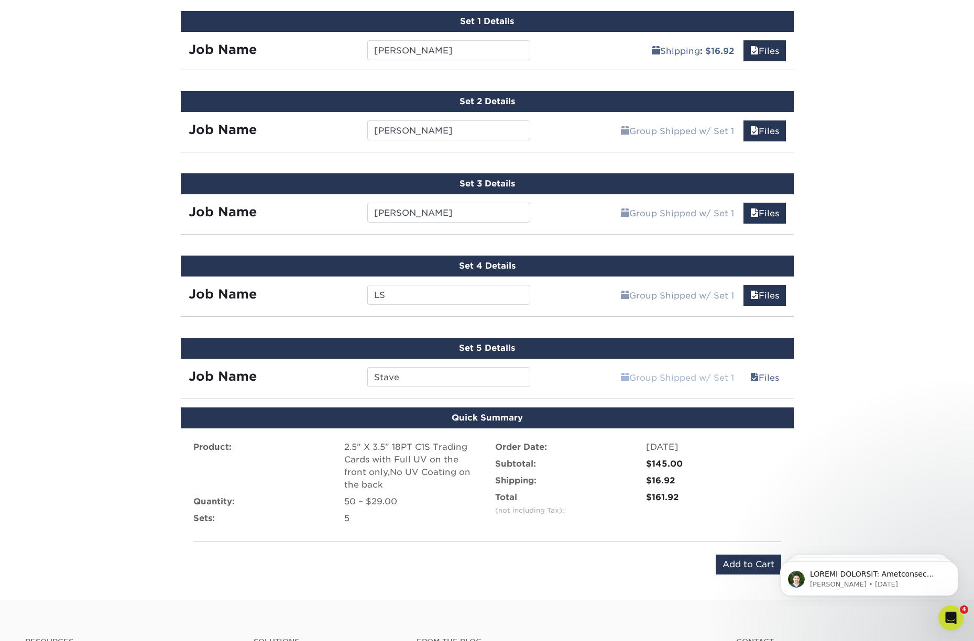
scroll to position [646, 0]
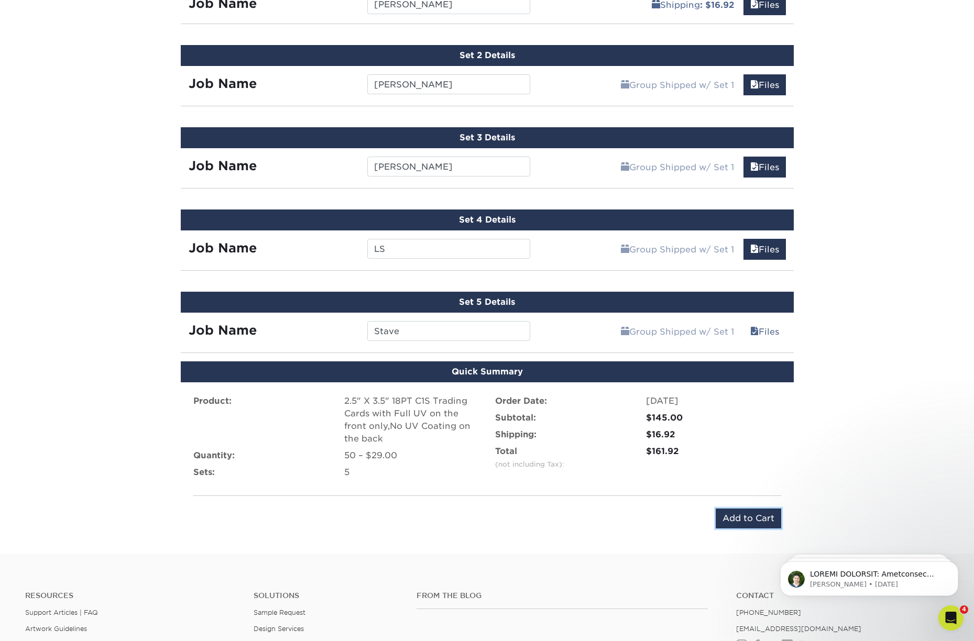
click at [737, 517] on input "Add to Cart" at bounding box center [747, 519] width 65 height 20
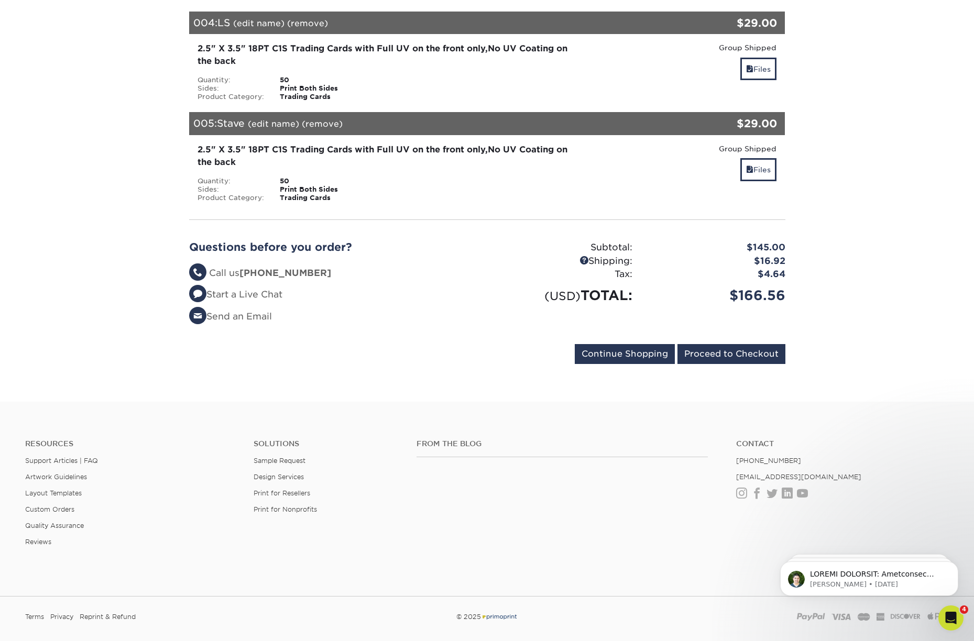
scroll to position [501, 0]
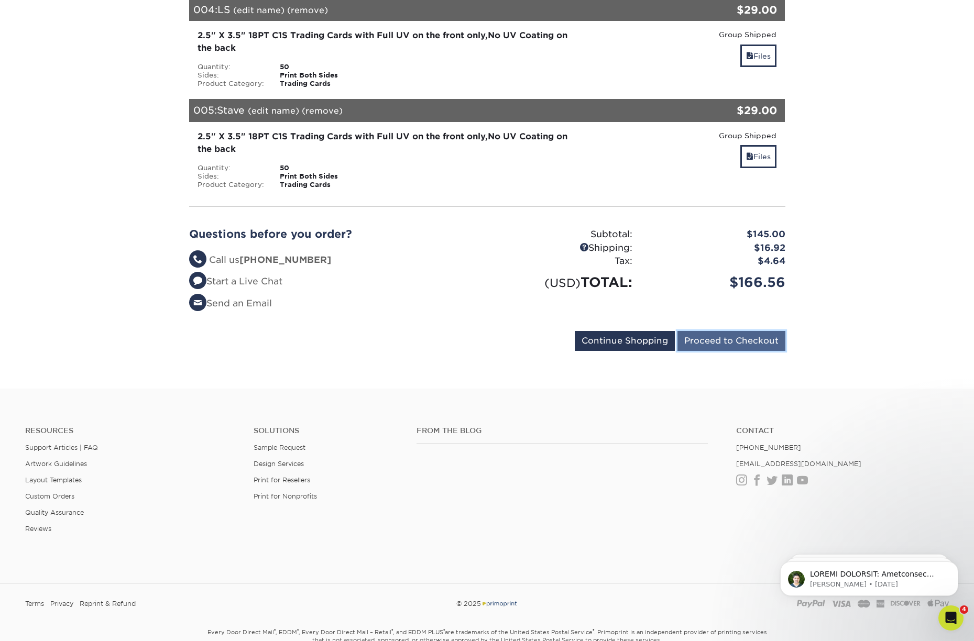
click at [722, 332] on input "Proceed to Checkout" at bounding box center [731, 341] width 108 height 20
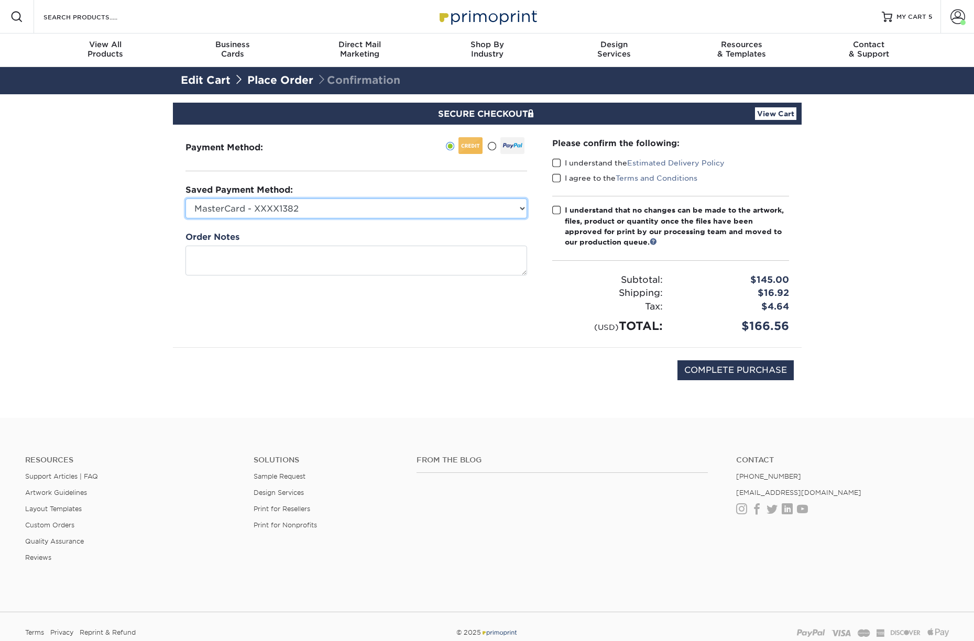
click at [366, 213] on select "MasterCard - XXXX1382 Visa - XXXX4812 Visa - XXXX7780 Visa - XXXX9441 New Credi…" at bounding box center [355, 209] width 341 height 20
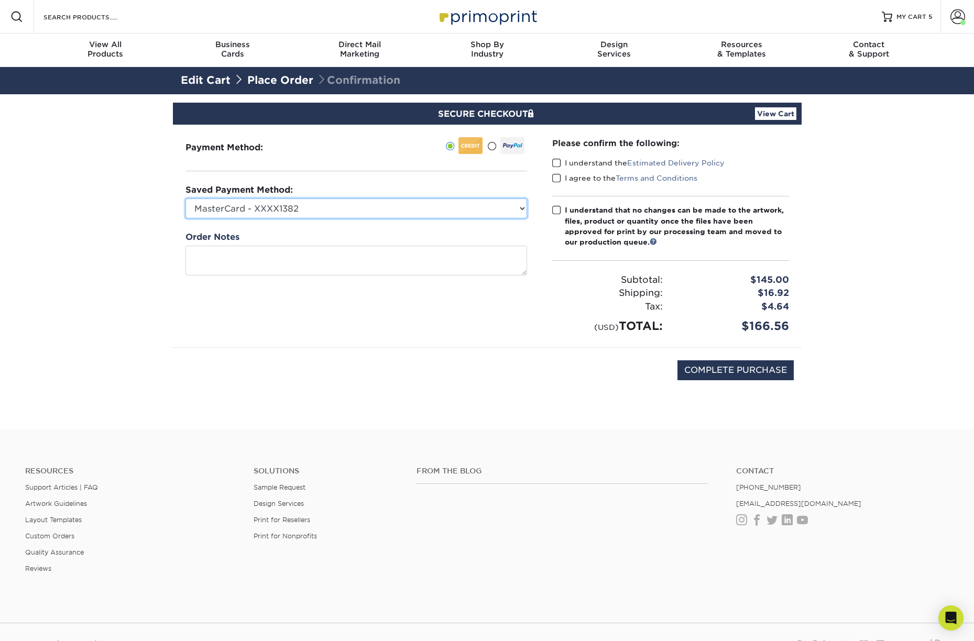
select select "75613"
click at [185, 199] on select "MasterCard - XXXX1382 Visa - XXXX4812 Visa - XXXX7780 Visa - XXXX9441 New Credi…" at bounding box center [355, 209] width 341 height 20
click at [558, 161] on span at bounding box center [556, 163] width 9 height 10
click at [0, 0] on input "I understand the Estimated Delivery Policy" at bounding box center [0, 0] width 0 height 0
click at [558, 177] on span at bounding box center [556, 178] width 9 height 10
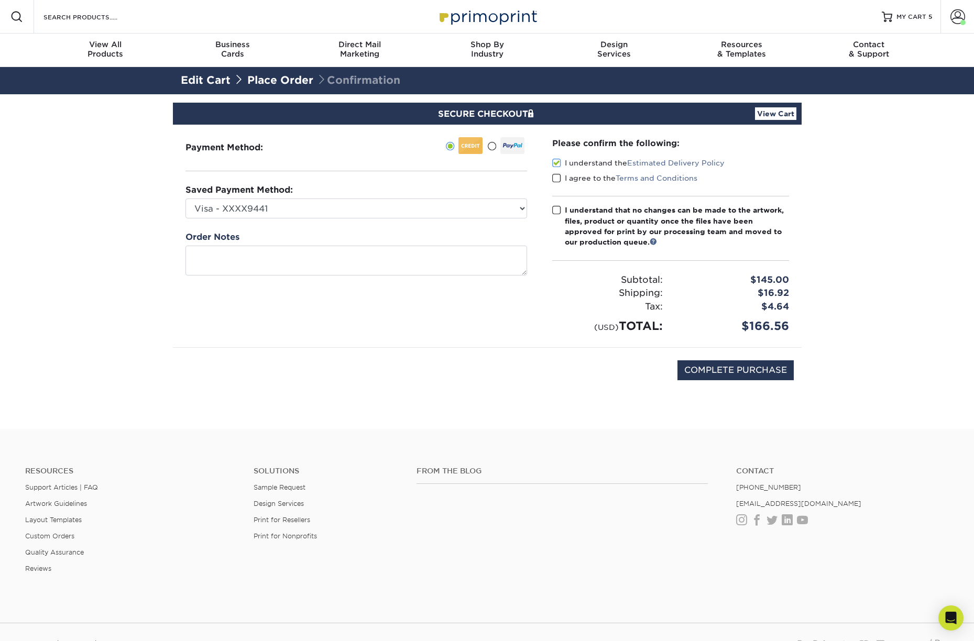
click at [0, 0] on input "I agree to the Terms and Conditions" at bounding box center [0, 0] width 0 height 0
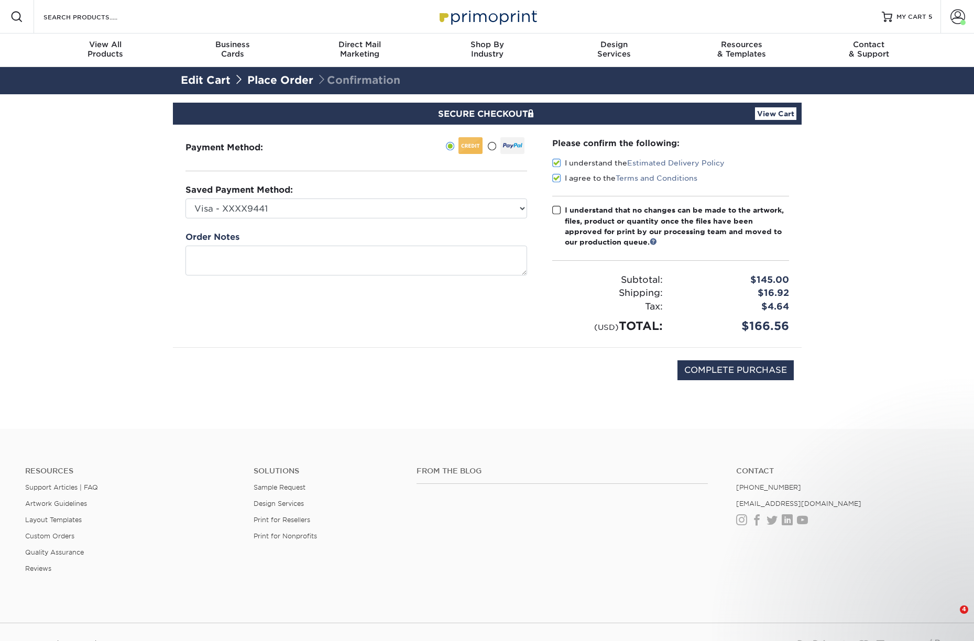
click at [555, 208] on span at bounding box center [556, 210] width 9 height 10
click at [0, 0] on input "I understand that no changes can be made to the artwork, files, product or quan…" at bounding box center [0, 0] width 0 height 0
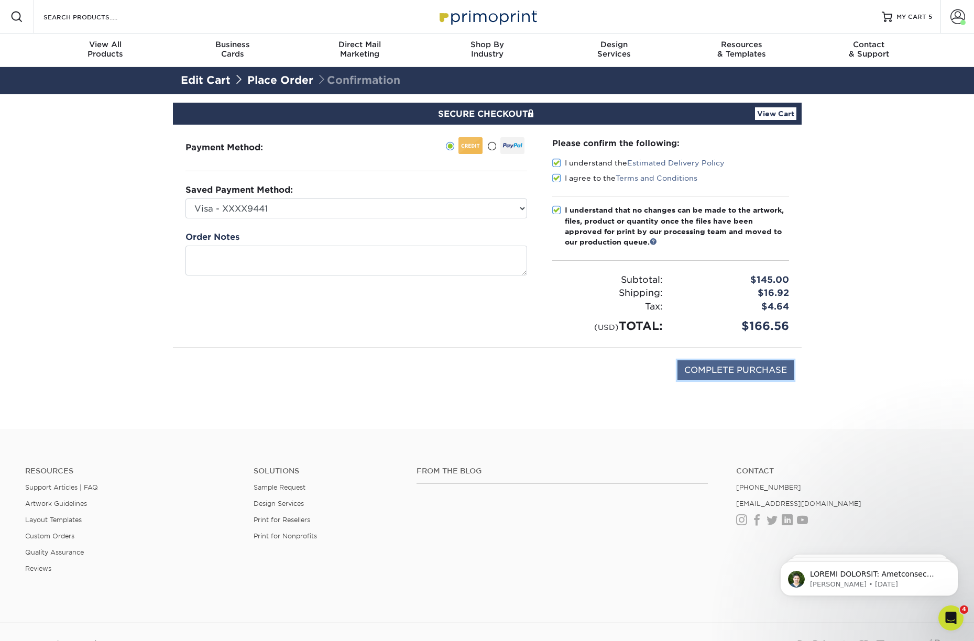
click at [714, 377] on input "COMPLETE PURCHASE" at bounding box center [735, 370] width 116 height 20
type input "PROCESSING, PLEASE WAIT..."
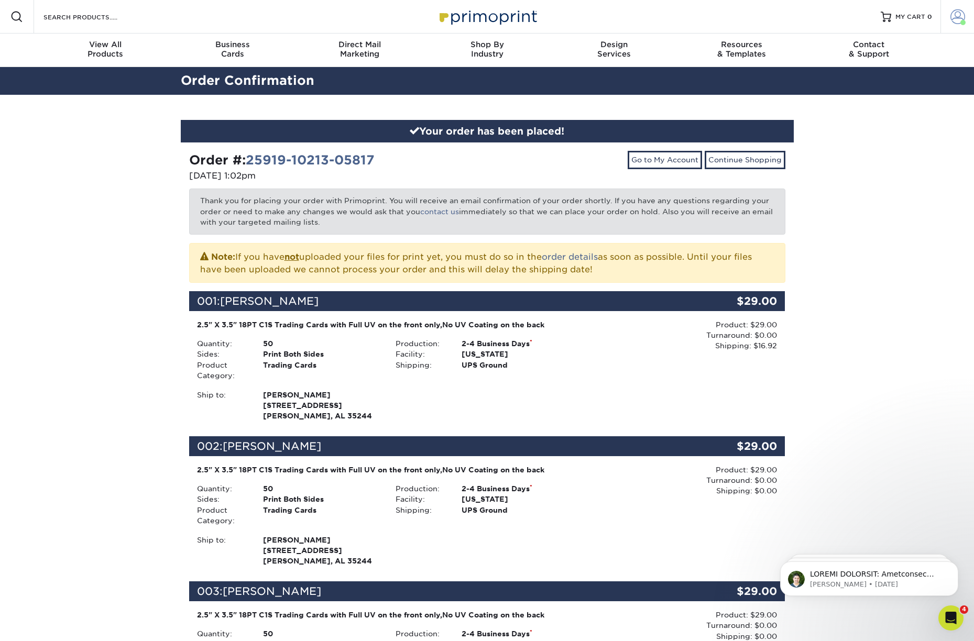
click at [954, 16] on span at bounding box center [957, 16] width 15 height 15
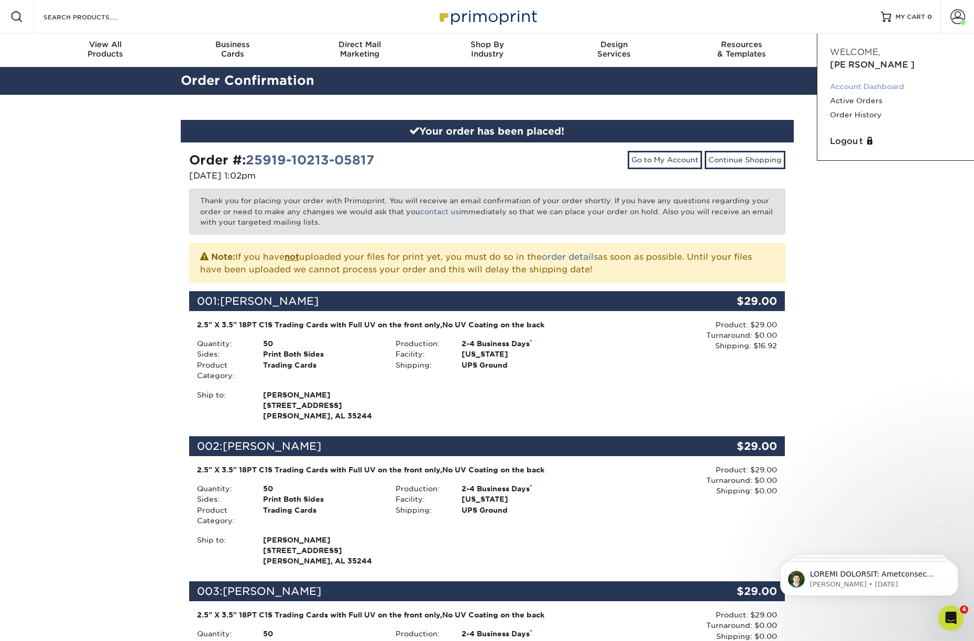
click at [876, 80] on link "Account Dashboard" at bounding box center [895, 87] width 131 height 14
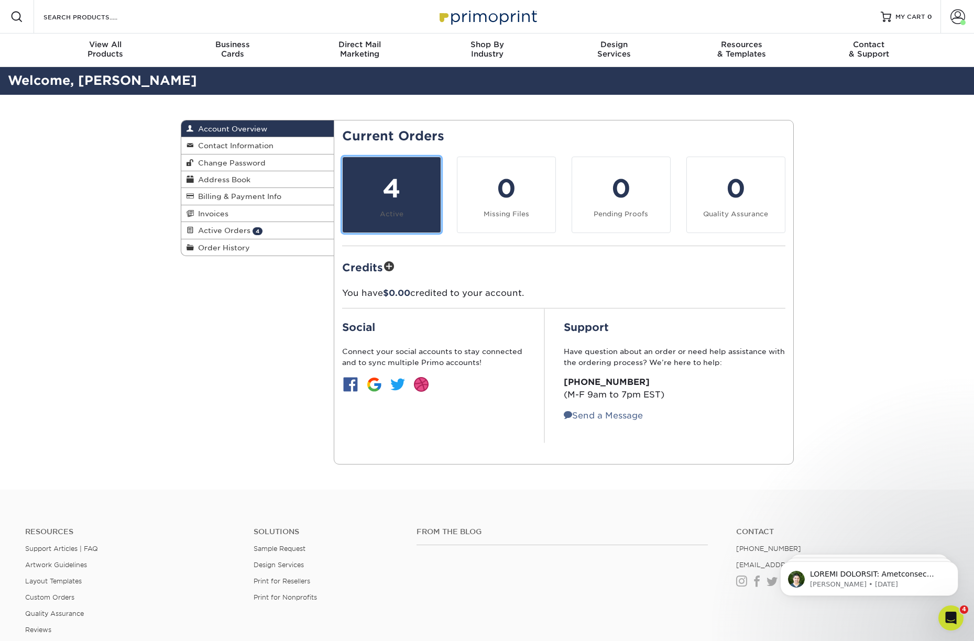
click at [390, 201] on div "4" at bounding box center [391, 189] width 85 height 38
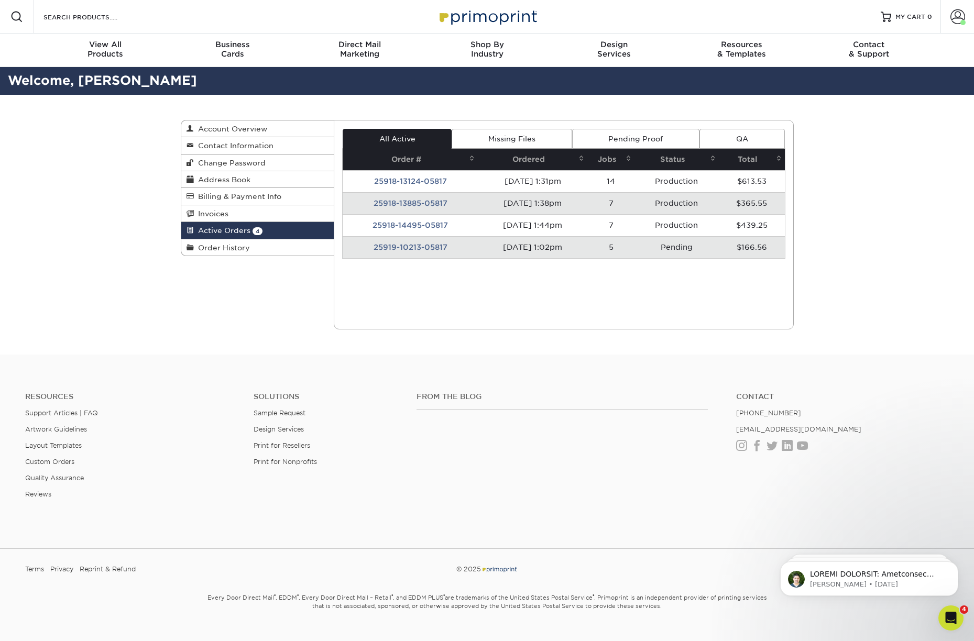
click at [401, 246] on td "25919-10213-05817" at bounding box center [410, 247] width 135 height 22
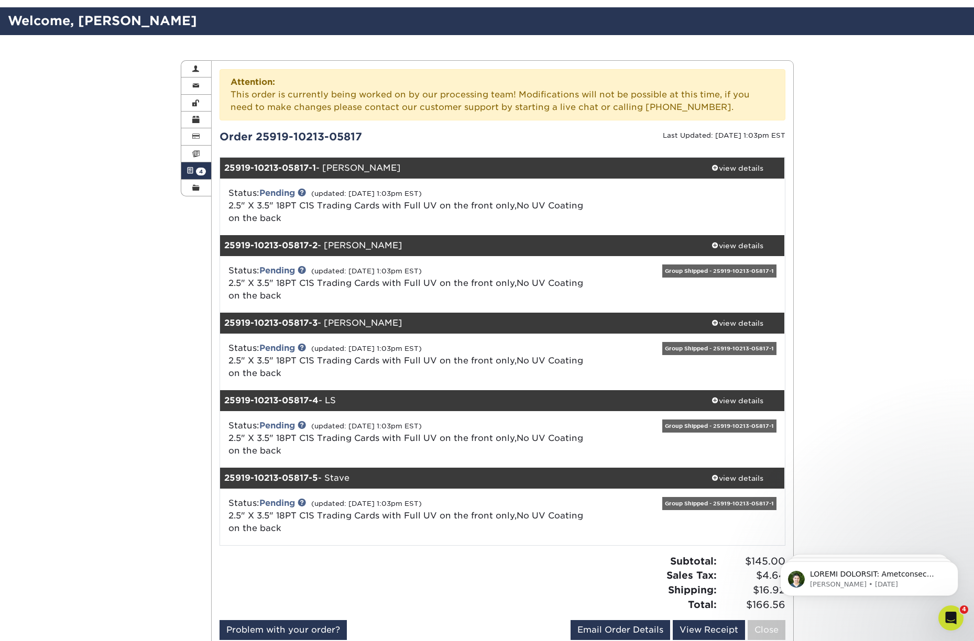
scroll to position [66, 0]
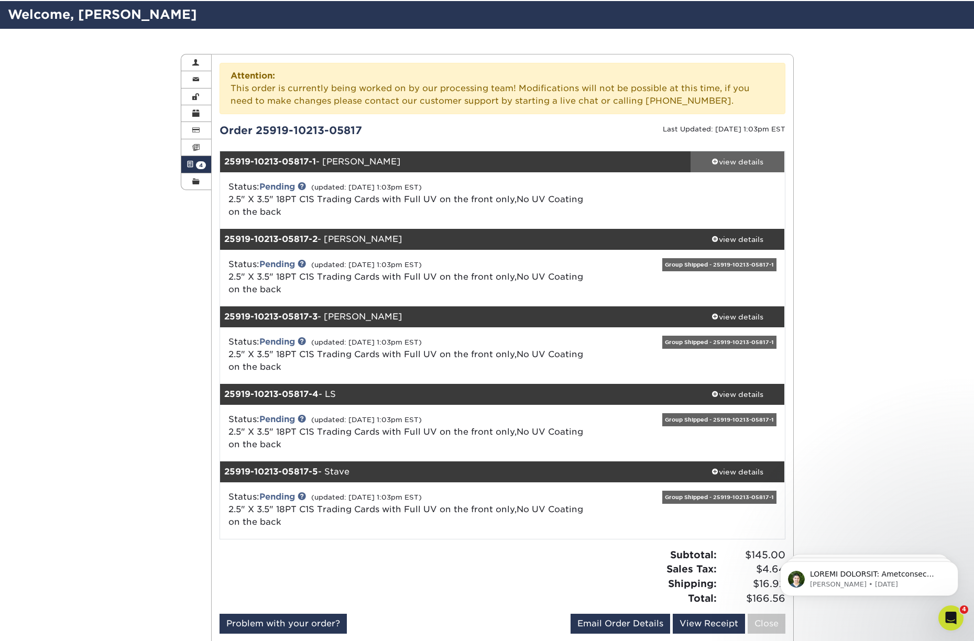
click at [743, 163] on div "view details" at bounding box center [737, 162] width 94 height 10
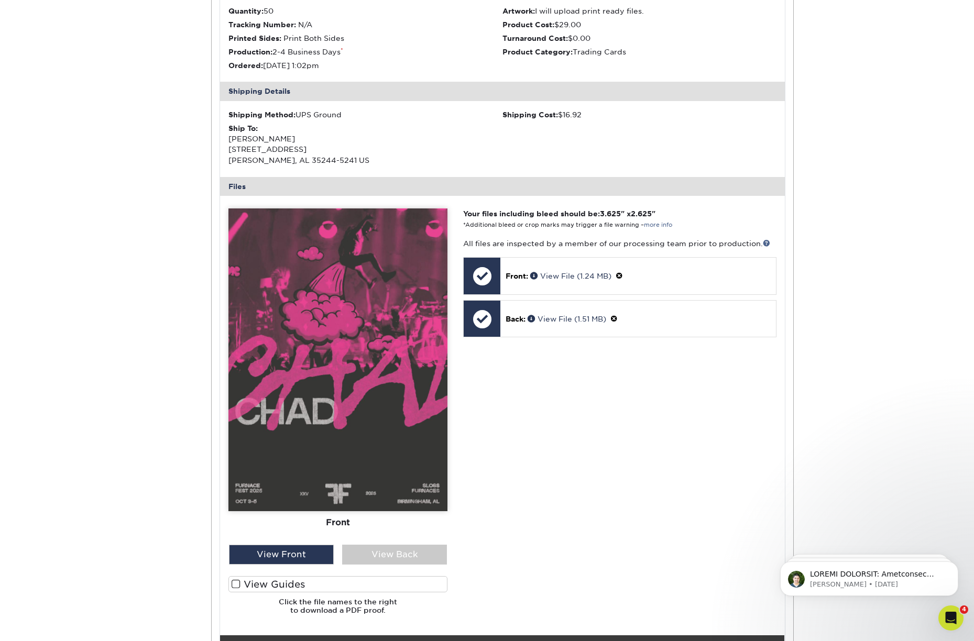
scroll to position [318, 0]
